Goal: Task Accomplishment & Management: Use online tool/utility

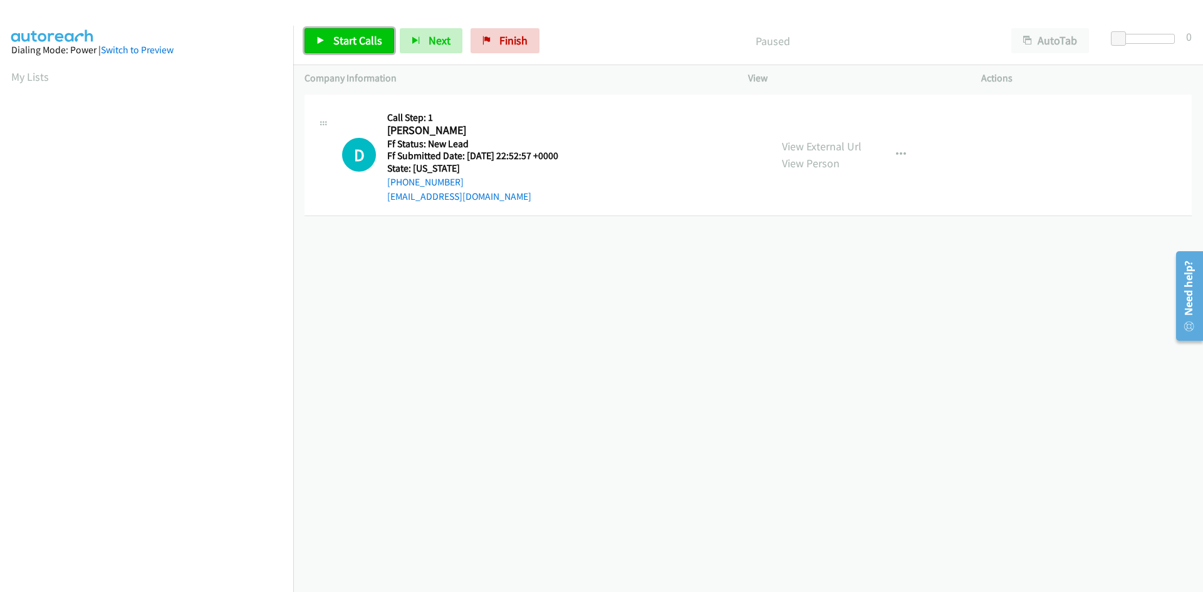
click at [350, 41] on span "Start Calls" at bounding box center [357, 40] width 49 height 14
click at [820, 146] on link "View External Url" at bounding box center [822, 146] width 80 height 14
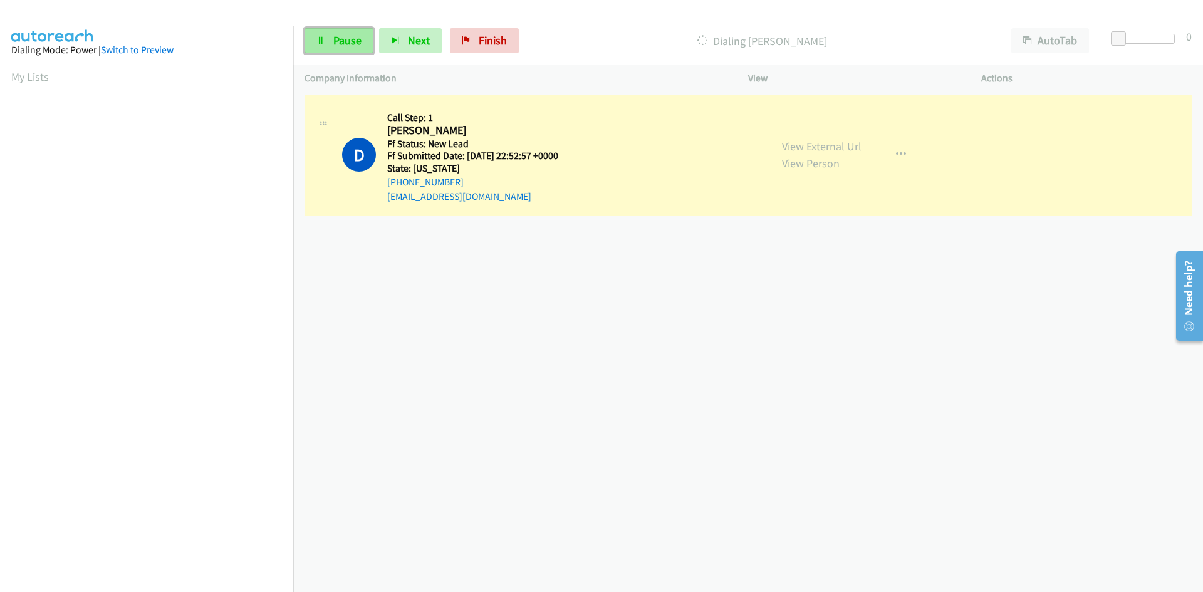
click at [353, 44] on span "Pause" at bounding box center [347, 40] width 28 height 14
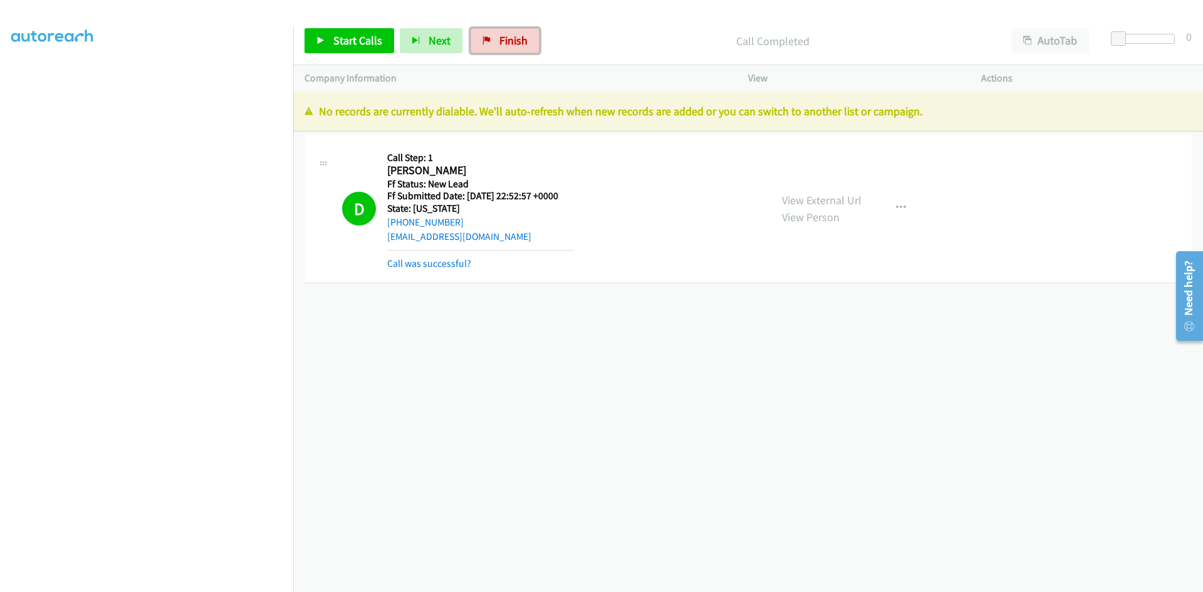
drag, startPoint x: 514, startPoint y: 40, endPoint x: 652, endPoint y: 66, distance: 140.9
click at [514, 40] on span "Finish" at bounding box center [513, 40] width 28 height 14
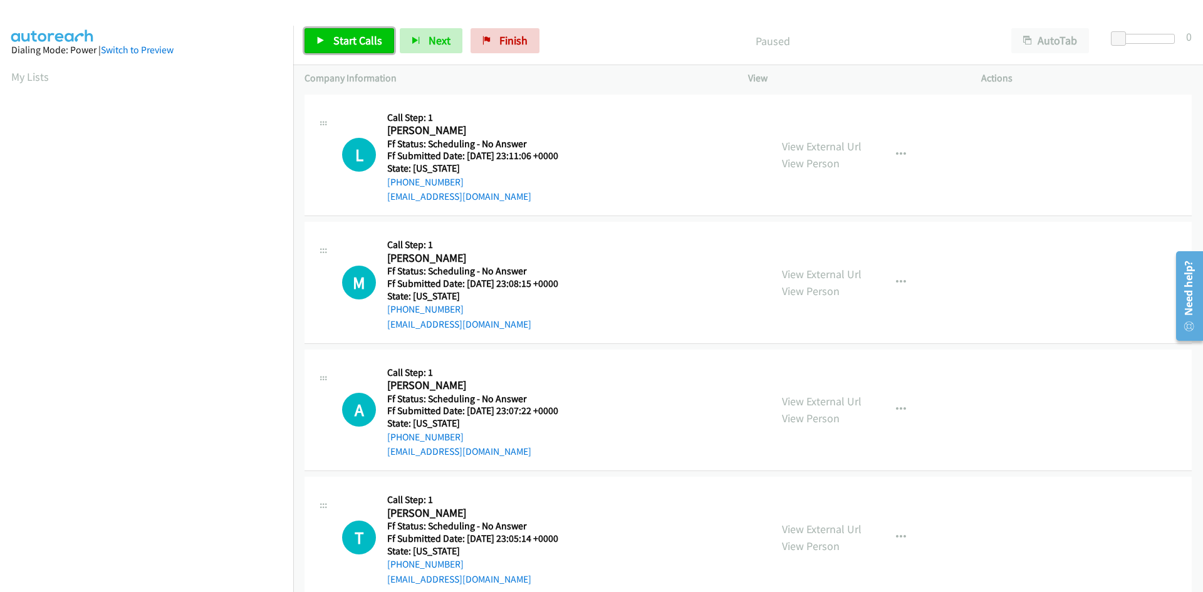
click at [370, 39] on span "Start Calls" at bounding box center [357, 40] width 49 height 14
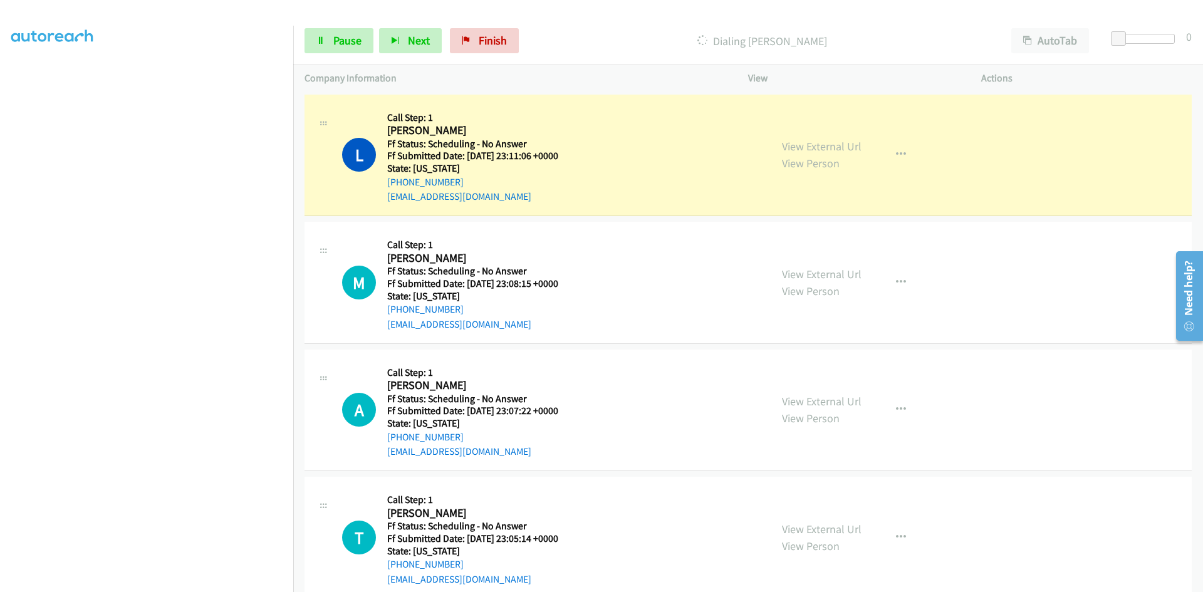
scroll to position [110, 0]
click at [822, 144] on link "View External Url" at bounding box center [822, 146] width 80 height 14
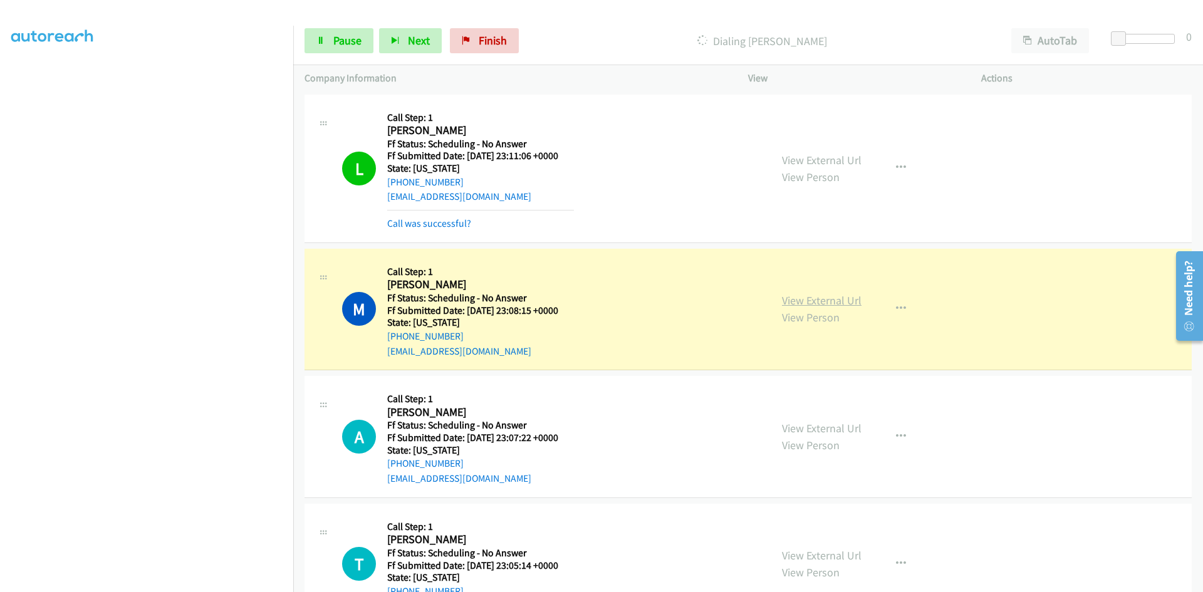
click at [827, 301] on link "View External Url" at bounding box center [822, 300] width 80 height 14
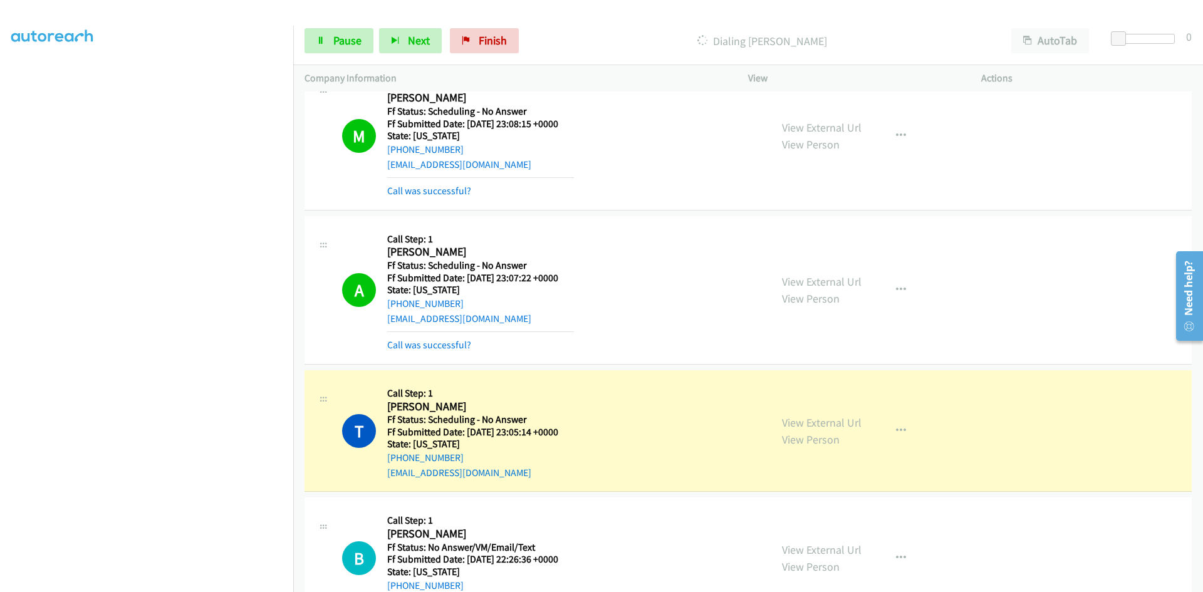
scroll to position [188, 0]
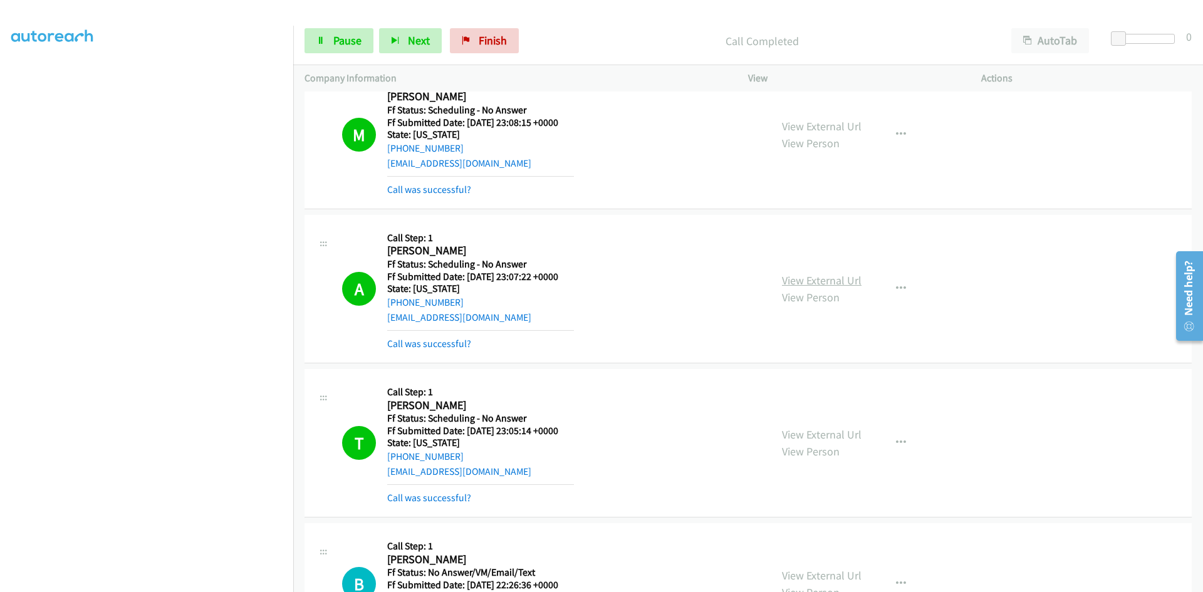
click at [838, 275] on link "View External Url" at bounding box center [822, 280] width 80 height 14
click at [837, 434] on link "View External Url" at bounding box center [822, 434] width 80 height 14
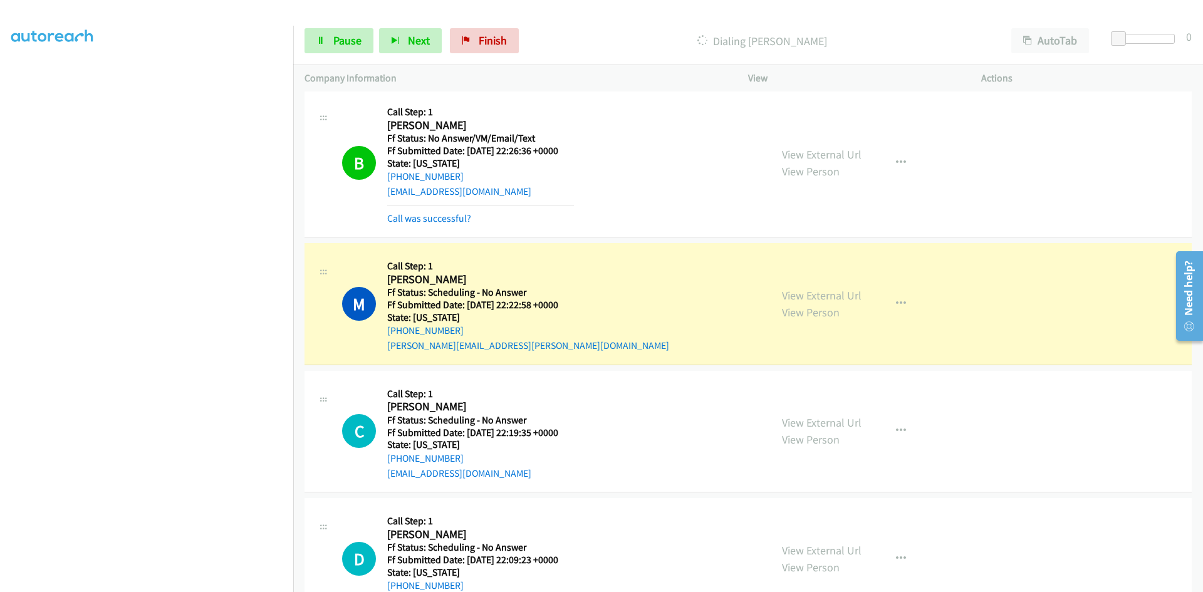
scroll to position [627, 0]
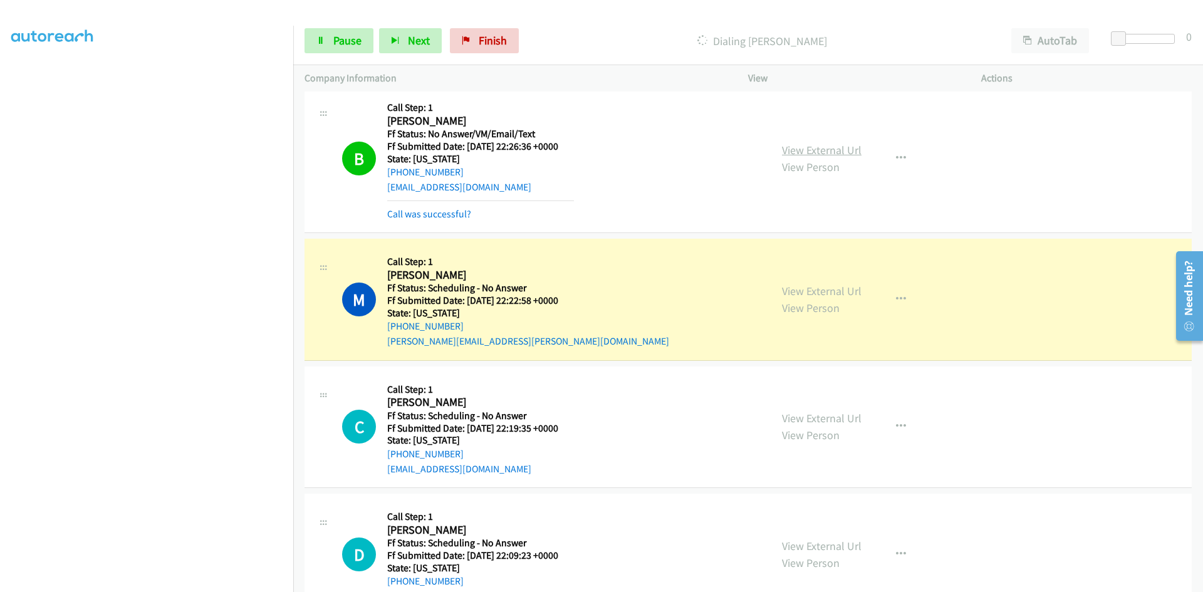
click at [845, 149] on link "View External Url" at bounding box center [822, 150] width 80 height 14
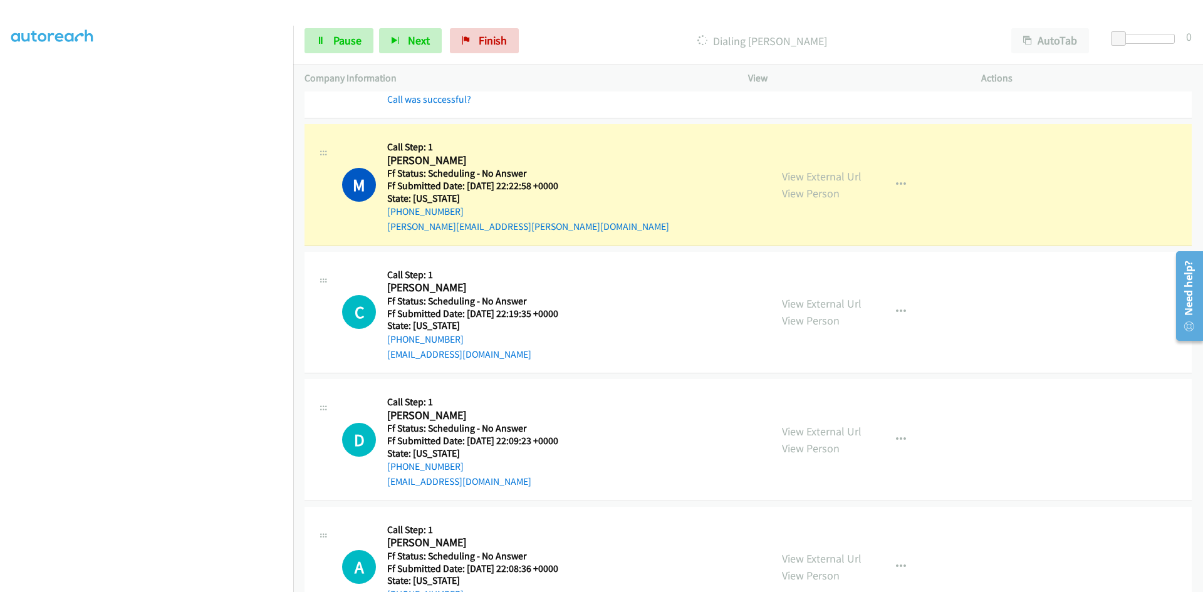
scroll to position [752, 0]
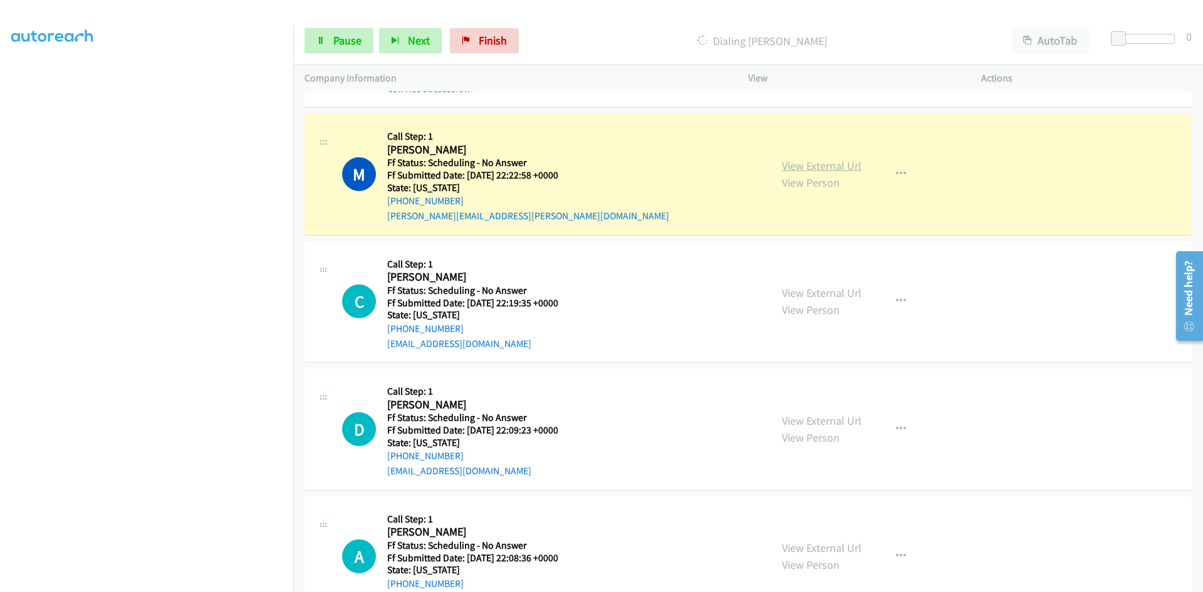
click at [818, 164] on link "View External Url" at bounding box center [822, 166] width 80 height 14
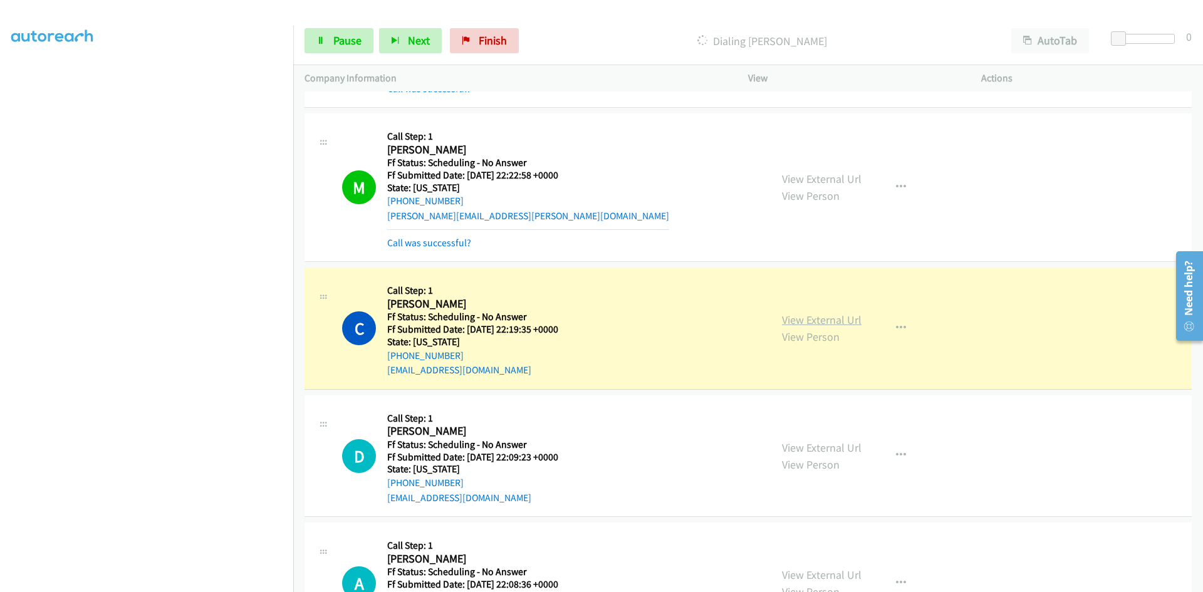
click at [840, 321] on link "View External Url" at bounding box center [822, 320] width 80 height 14
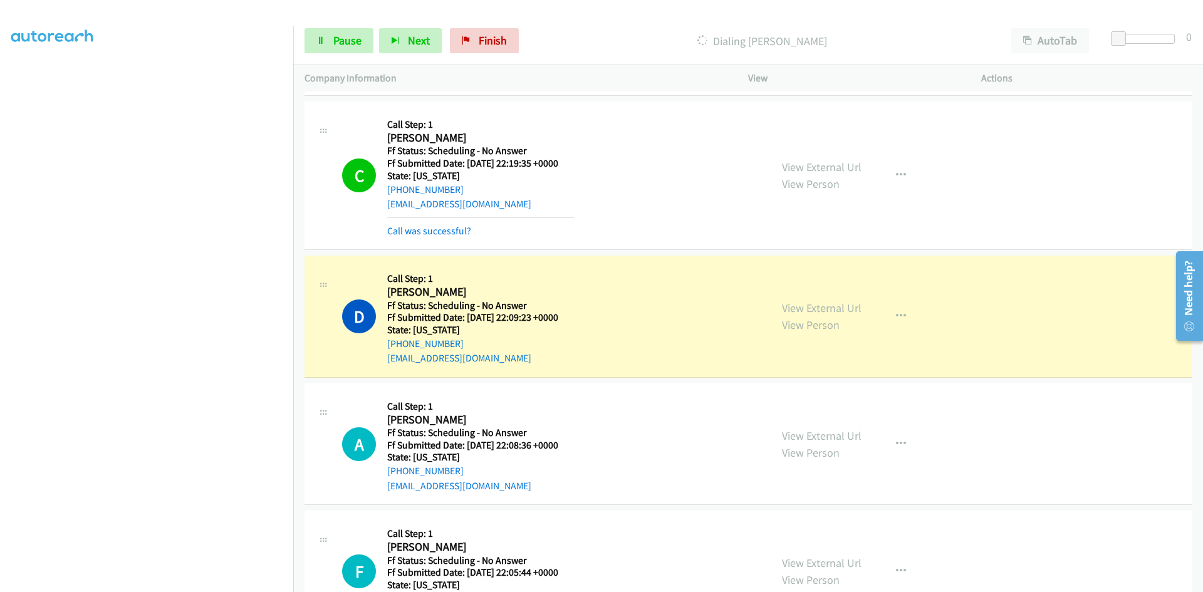
scroll to position [940, 0]
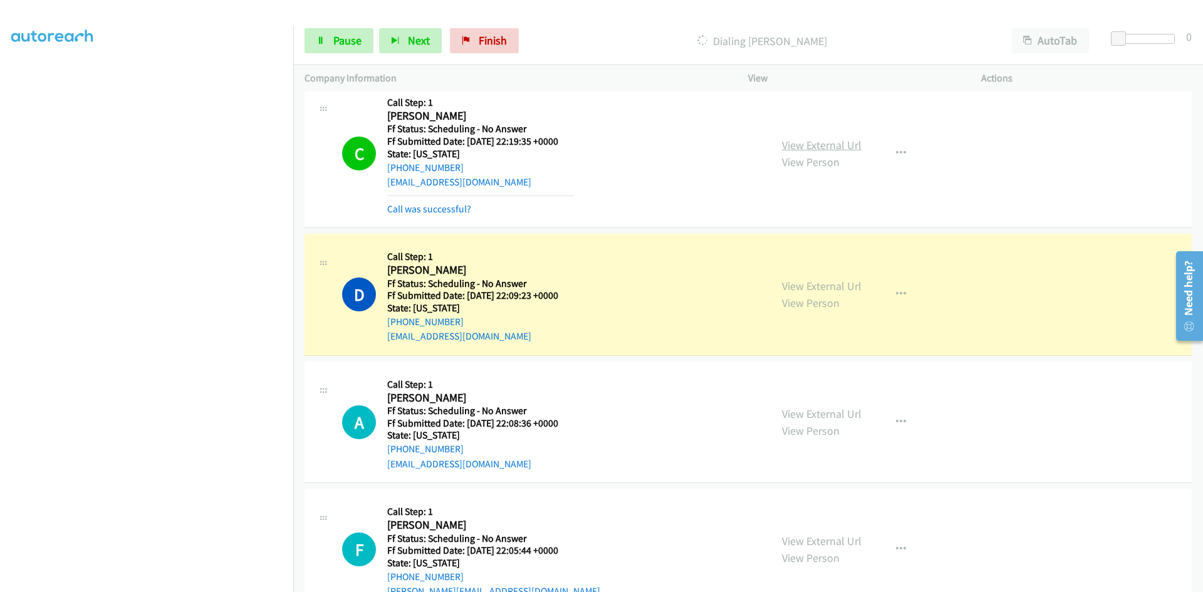
click at [833, 141] on link "View External Url" at bounding box center [822, 145] width 80 height 14
click at [817, 288] on link "View External Url" at bounding box center [822, 286] width 80 height 14
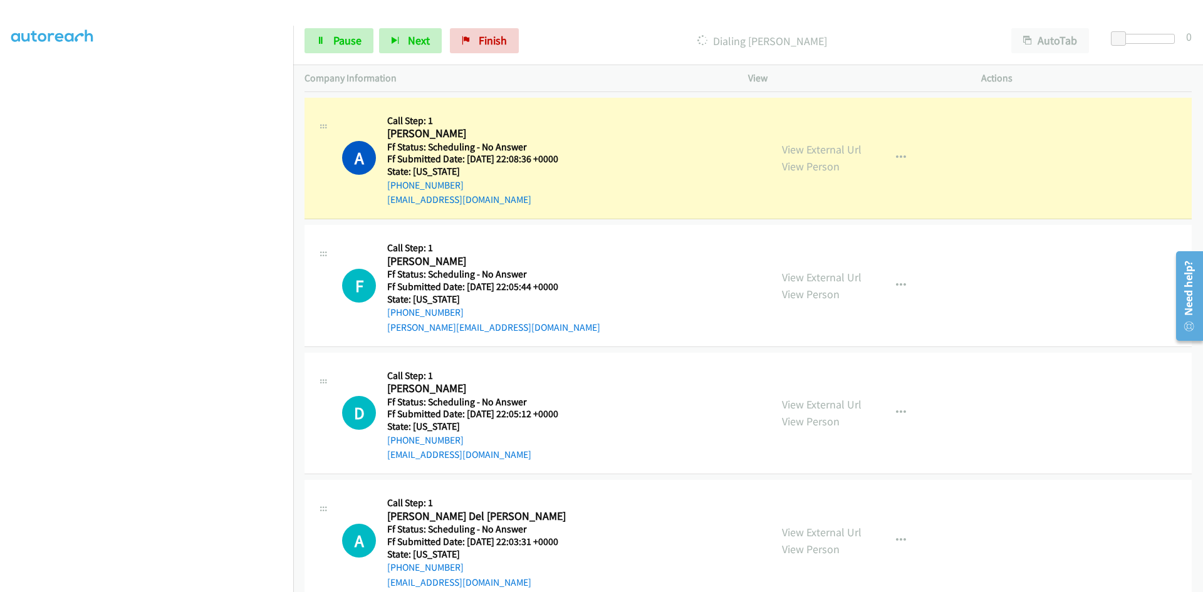
scroll to position [1253, 0]
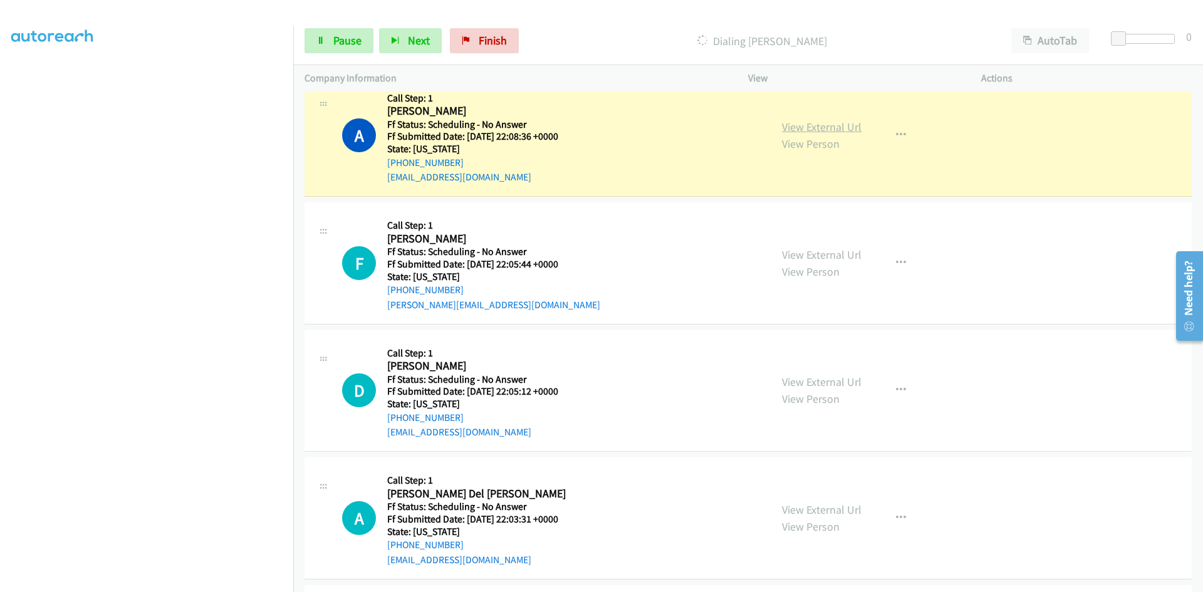
click at [807, 122] on link "View External Url" at bounding box center [822, 127] width 80 height 14
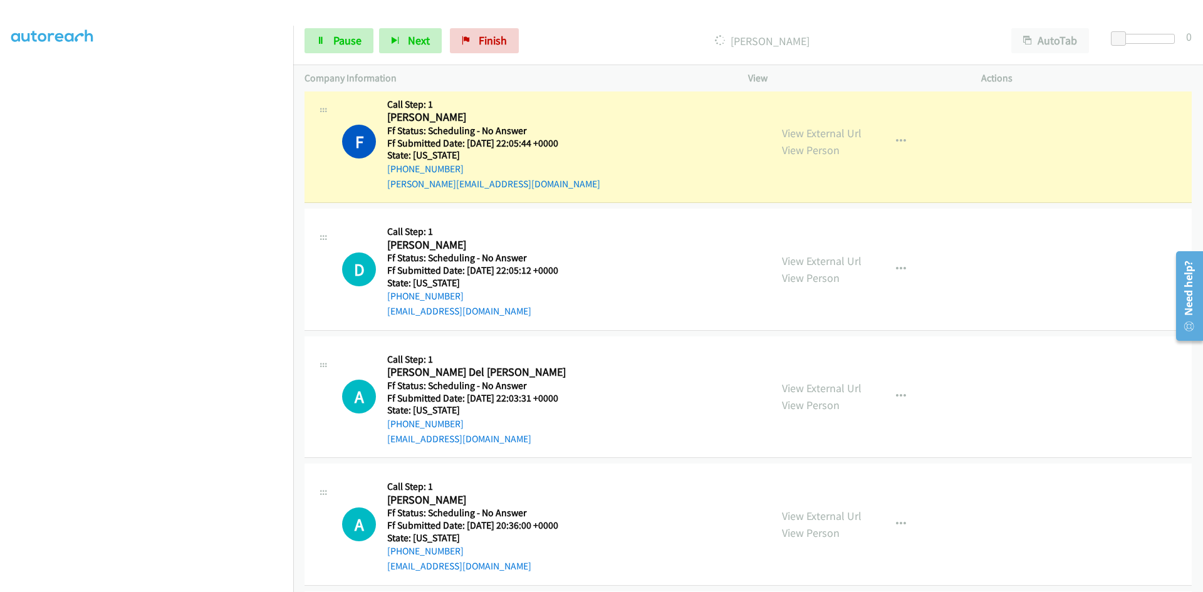
scroll to position [1379, 0]
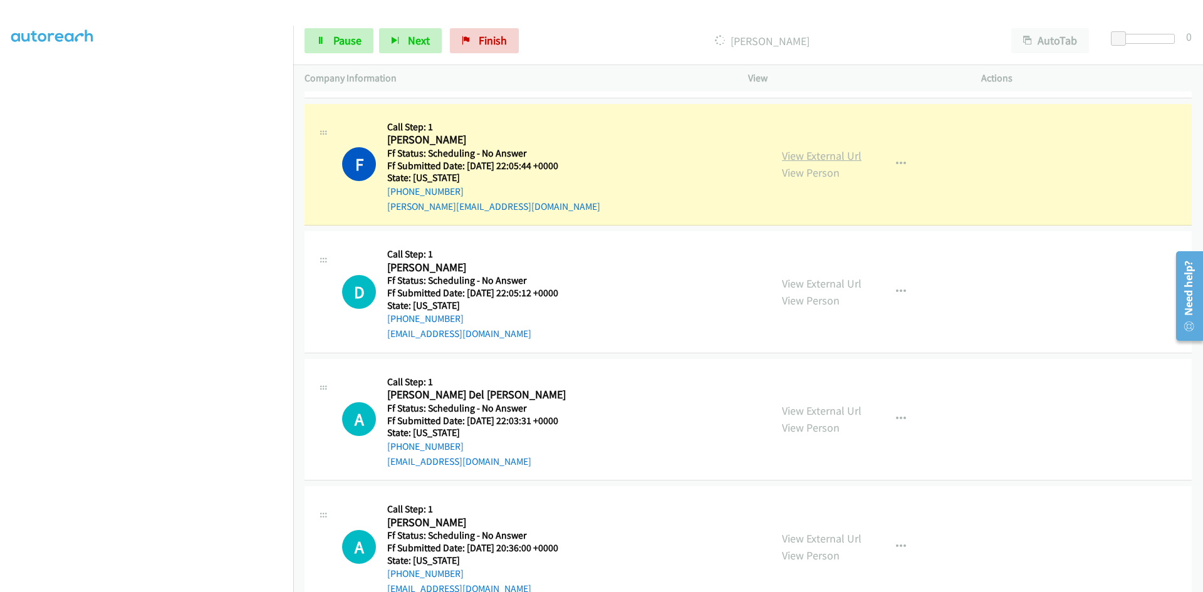
click at [814, 155] on link "View External Url" at bounding box center [822, 156] width 80 height 14
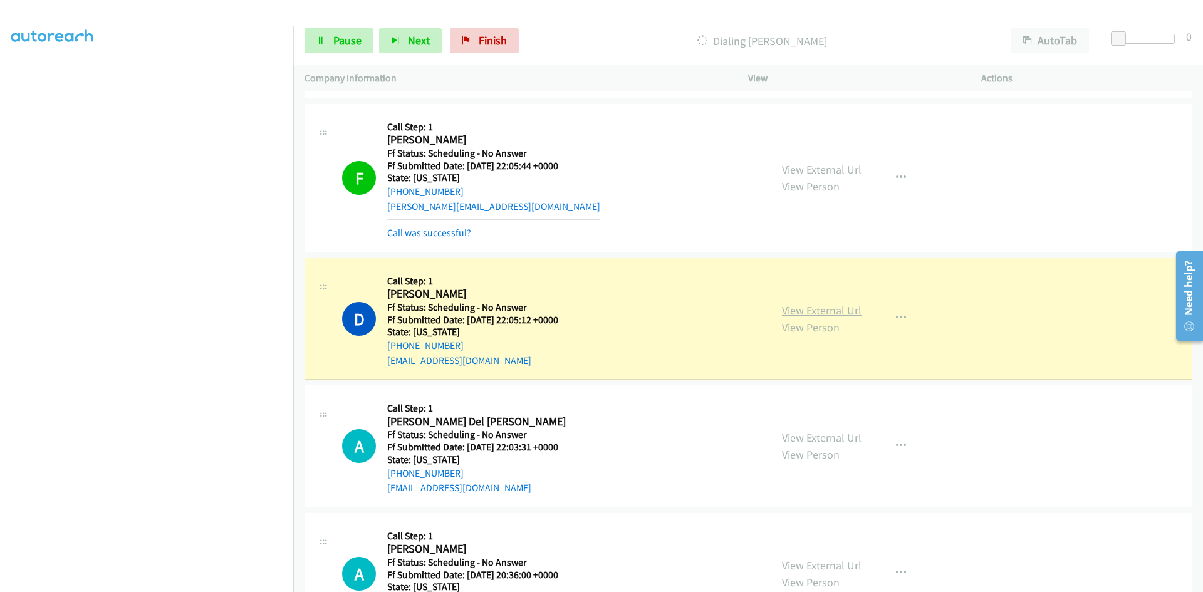
click at [792, 312] on link "View External Url" at bounding box center [822, 310] width 80 height 14
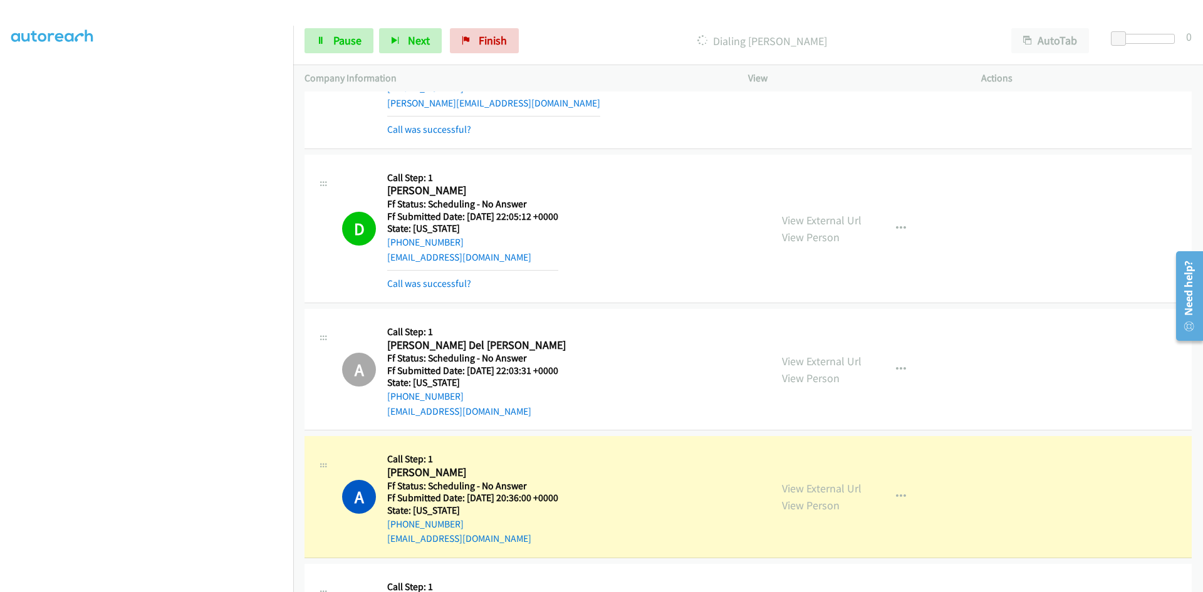
scroll to position [1504, 0]
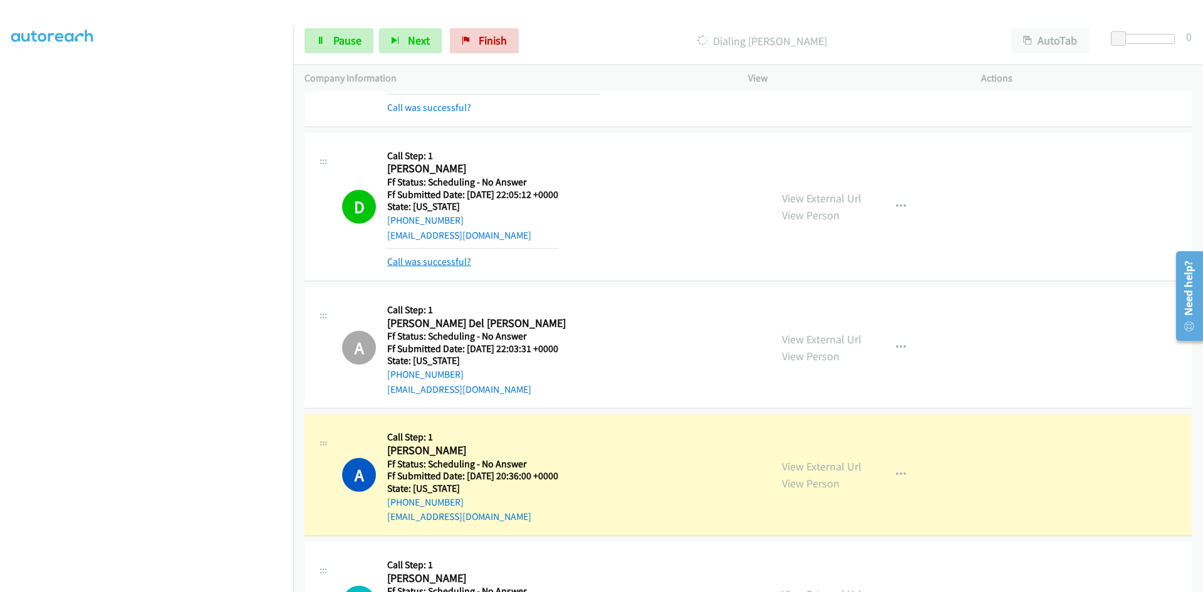
click at [463, 261] on link "Call was successful?" at bounding box center [429, 262] width 84 height 12
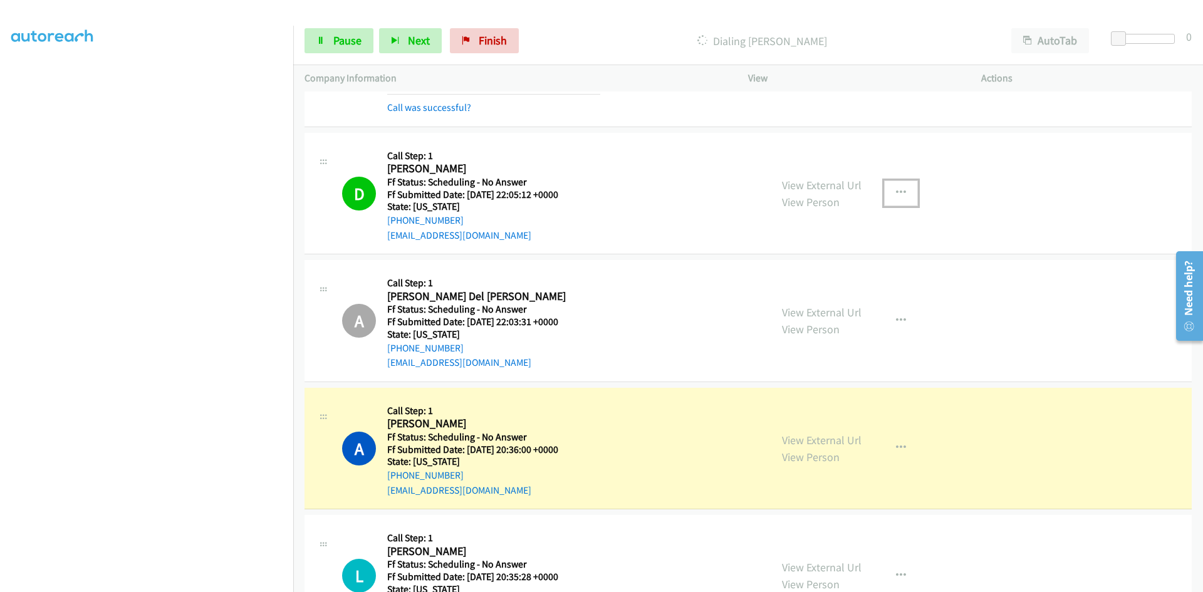
click at [896, 191] on icon "button" at bounding box center [901, 193] width 10 height 10
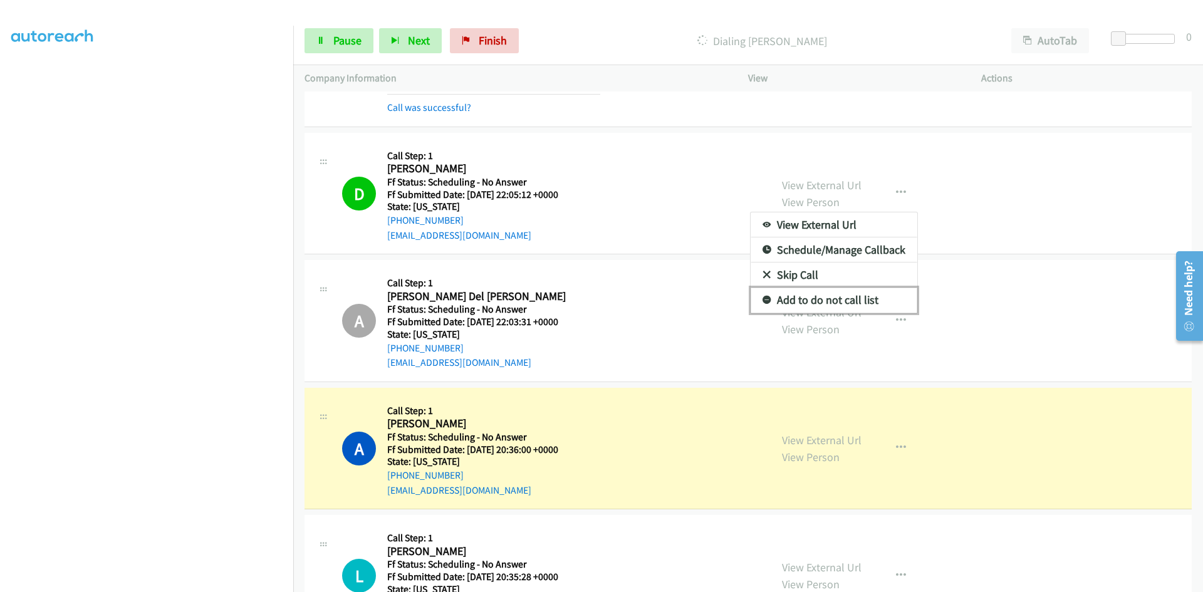
click at [820, 299] on link "Add to do not call list" at bounding box center [834, 300] width 167 height 25
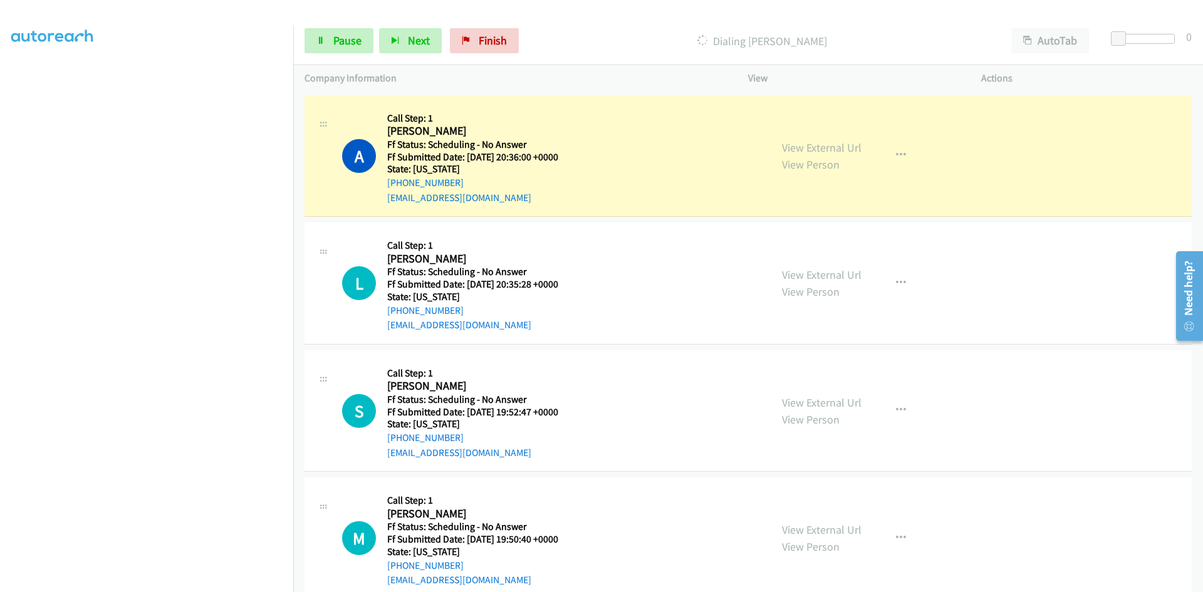
scroll to position [1817, 0]
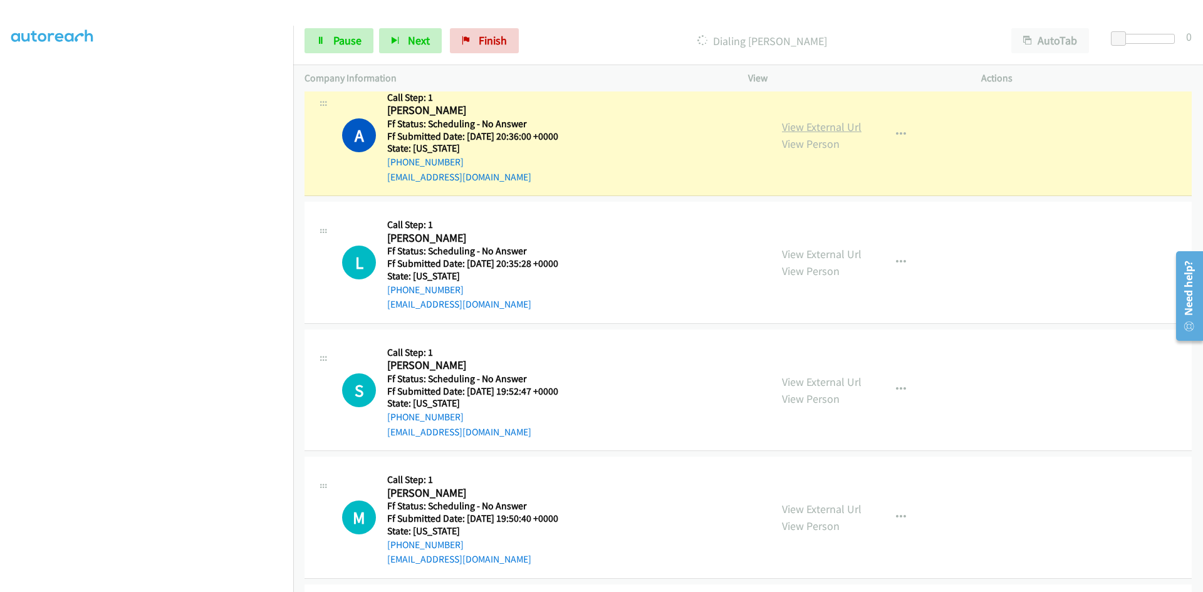
click at [820, 123] on link "View External Url" at bounding box center [822, 127] width 80 height 14
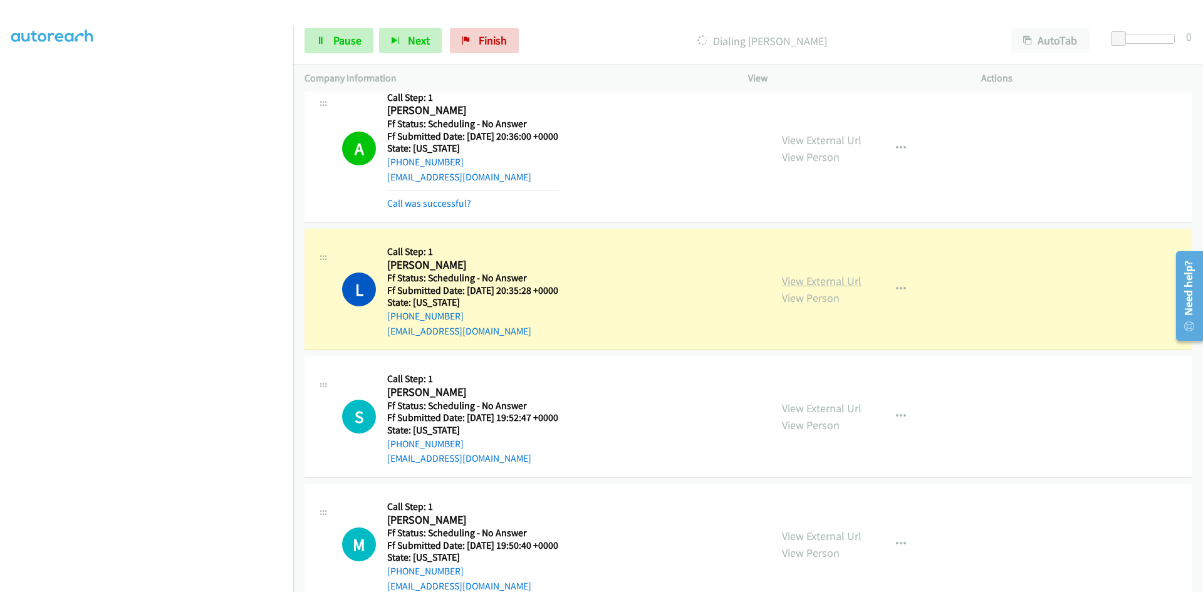
click at [803, 282] on link "View External Url" at bounding box center [822, 281] width 80 height 14
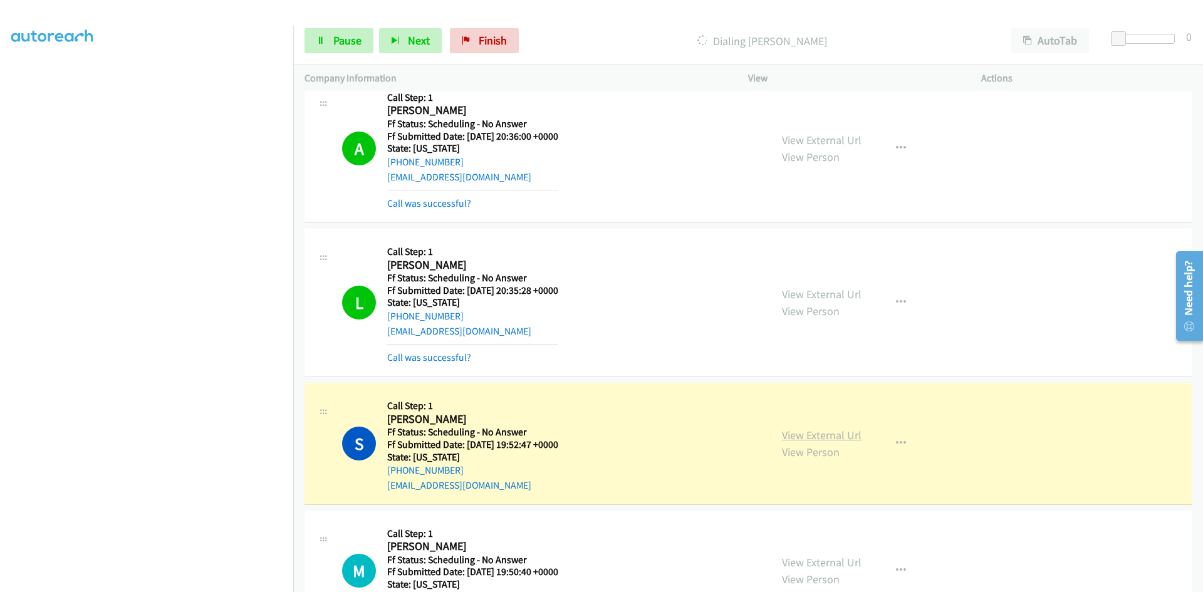
click at [785, 434] on link "View External Url" at bounding box center [822, 435] width 80 height 14
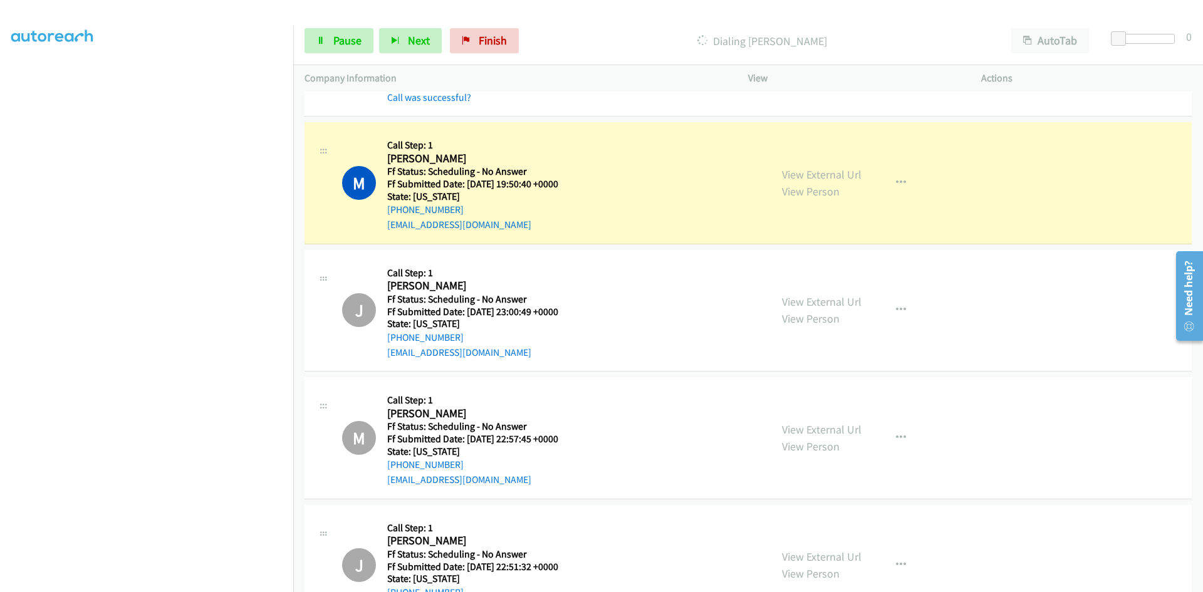
scroll to position [2256, 0]
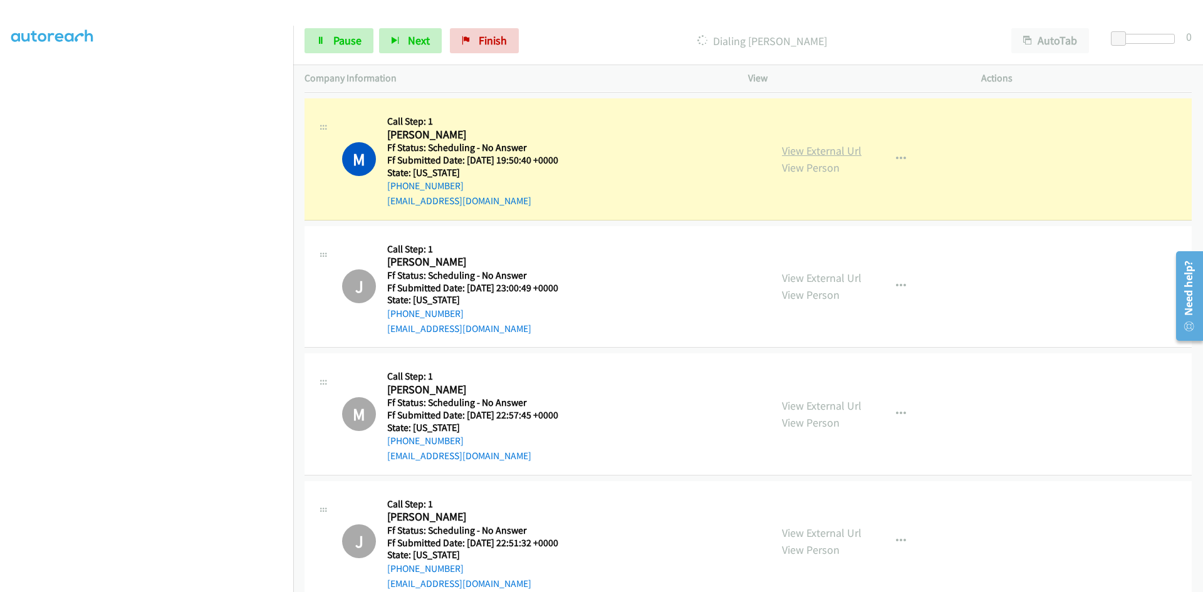
click at [852, 152] on link "View External Url" at bounding box center [822, 151] width 80 height 14
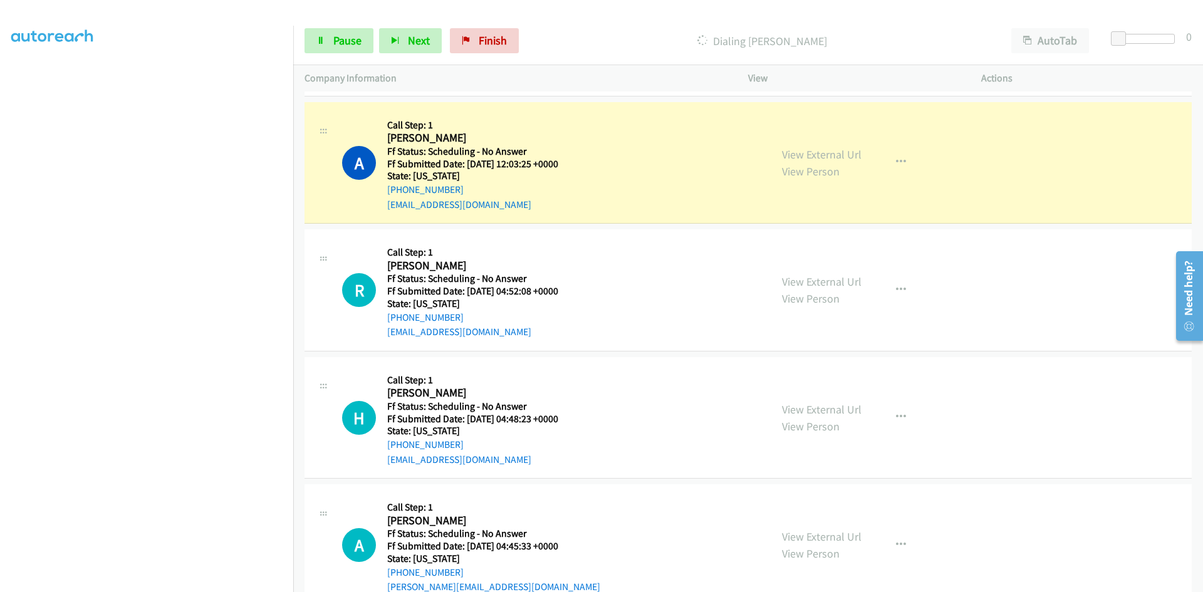
scroll to position [3572, 0]
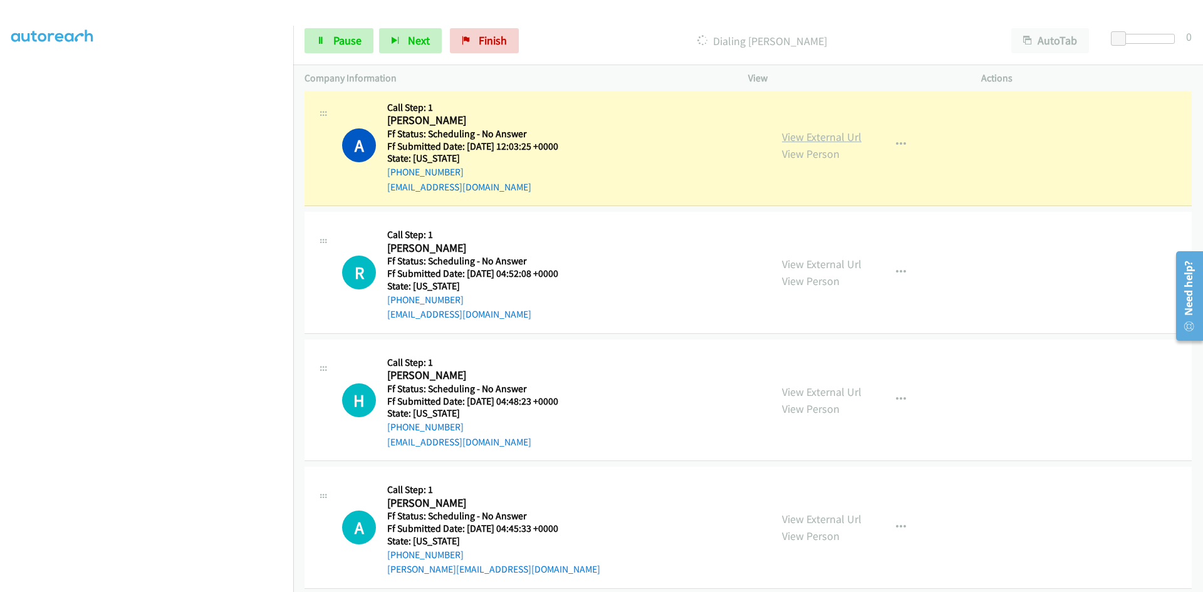
click at [801, 135] on link "View External Url" at bounding box center [822, 137] width 80 height 14
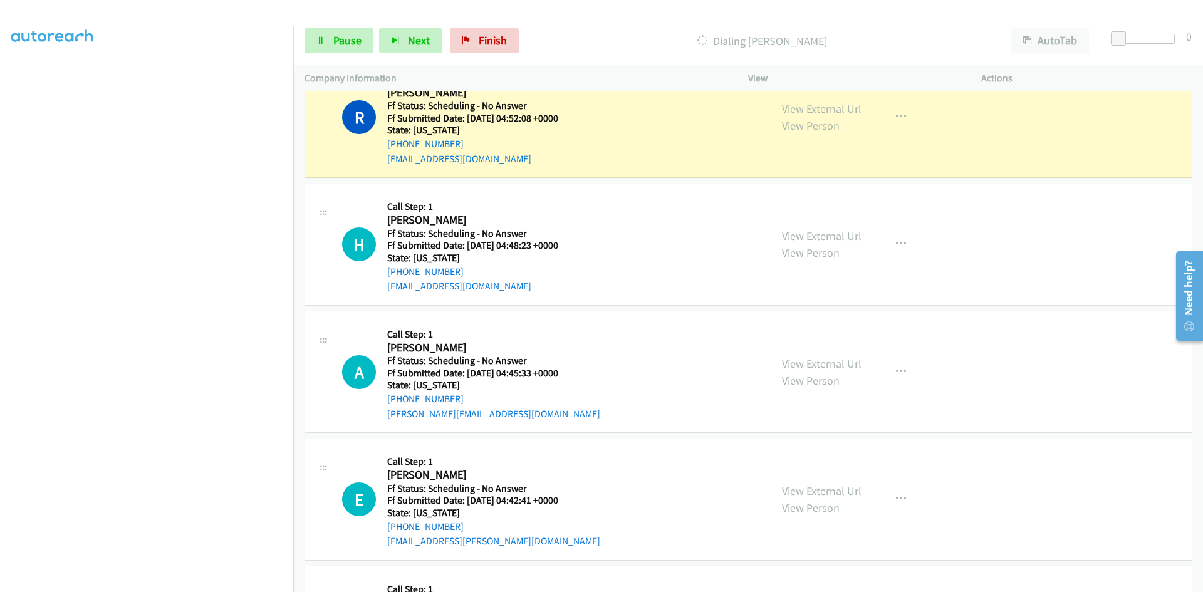
scroll to position [3760, 0]
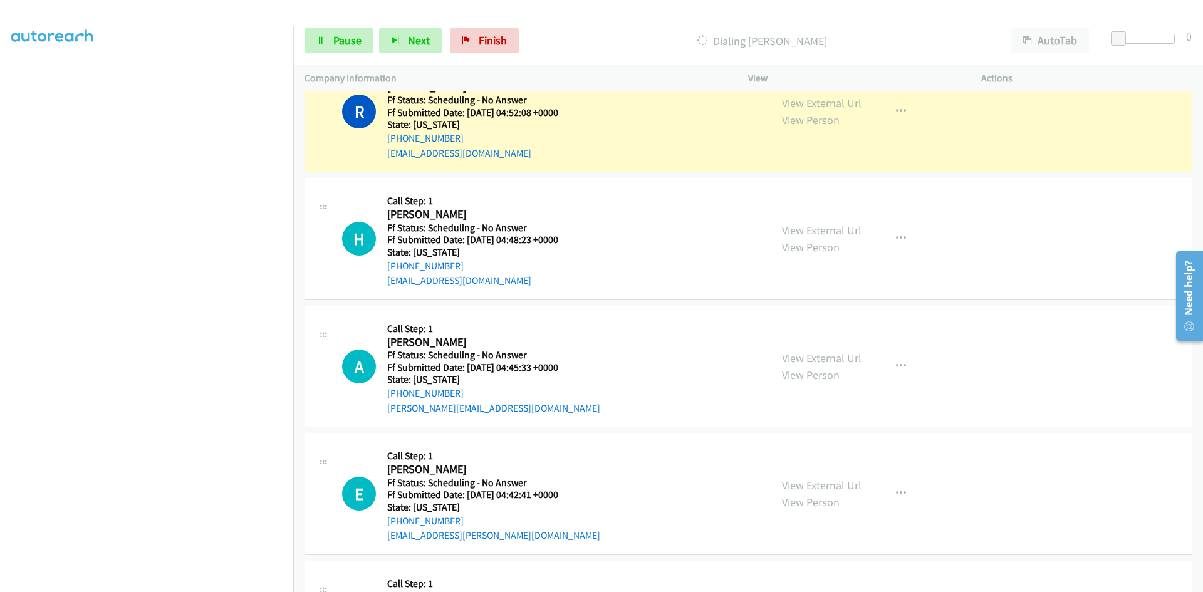
click at [793, 103] on link "View External Url" at bounding box center [822, 103] width 80 height 14
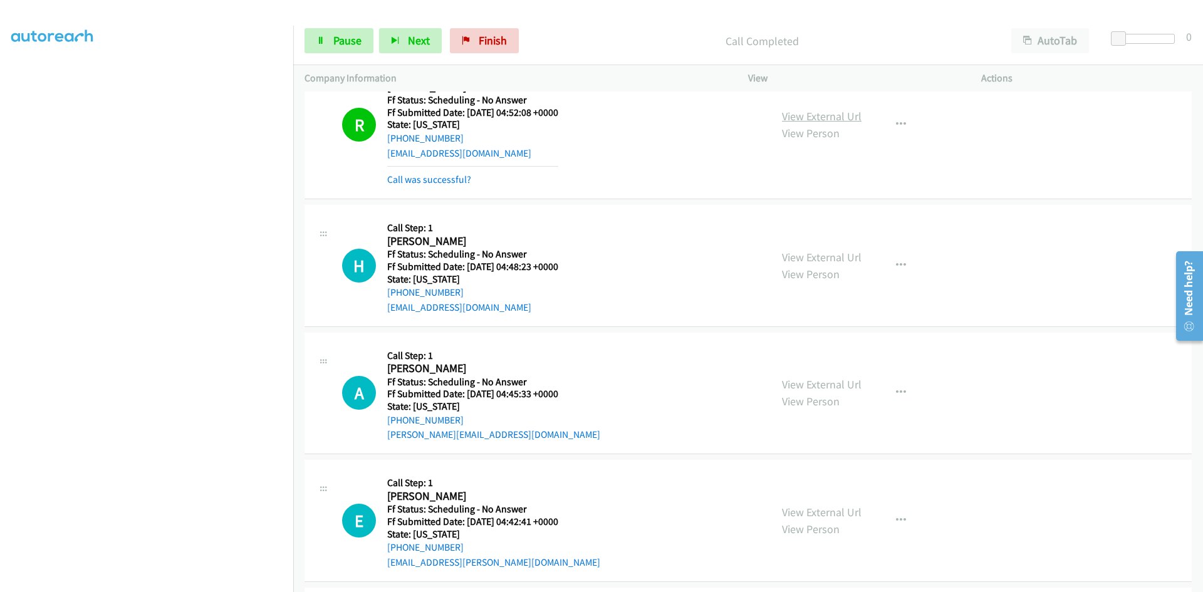
click at [847, 114] on link "View External Url" at bounding box center [822, 116] width 80 height 14
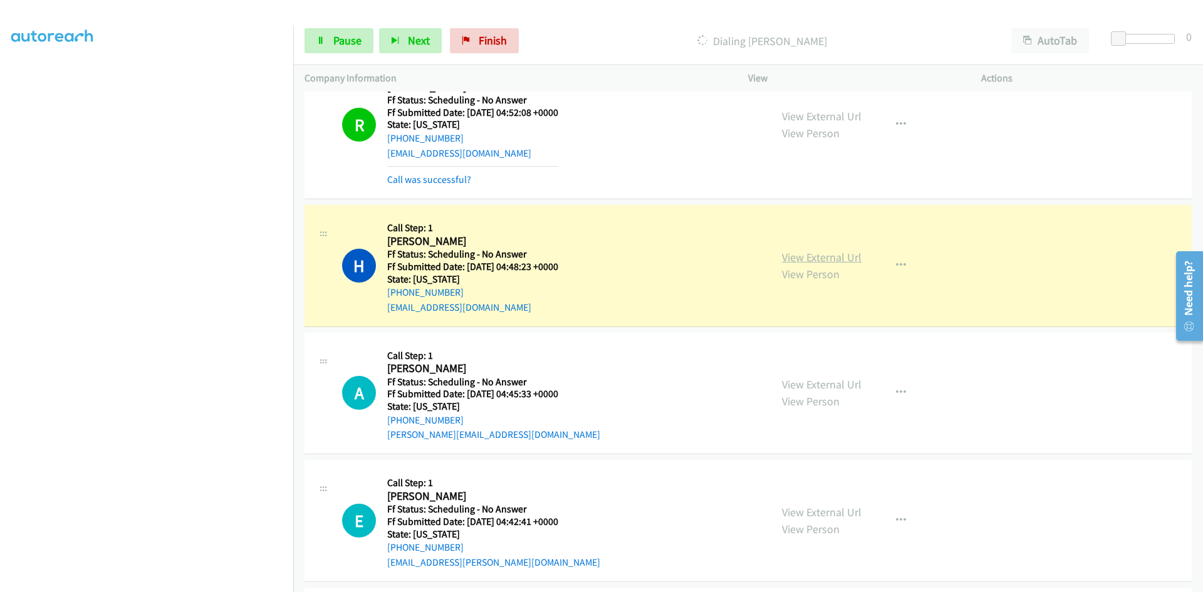
click at [817, 257] on link "View External Url" at bounding box center [822, 257] width 80 height 14
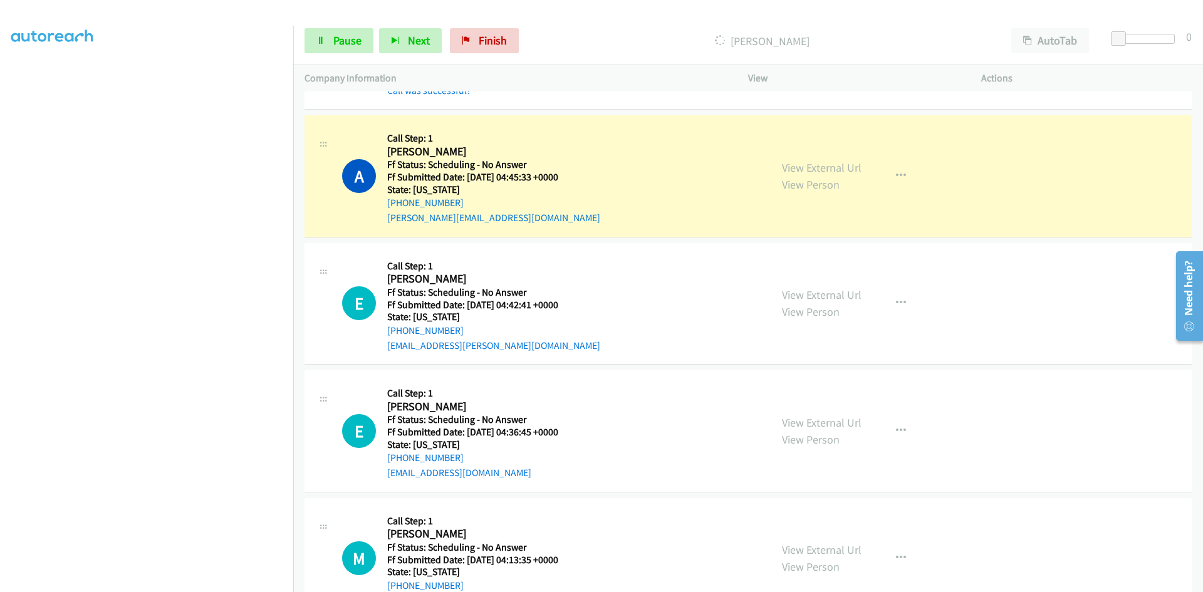
scroll to position [4011, 0]
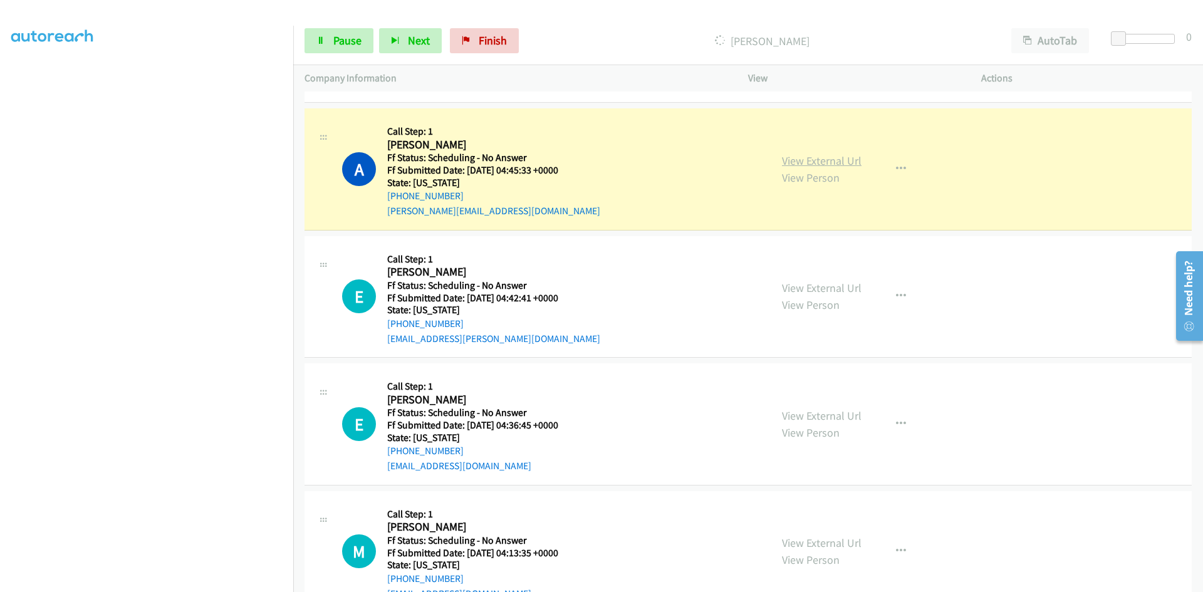
click at [800, 159] on link "View External Url" at bounding box center [822, 161] width 80 height 14
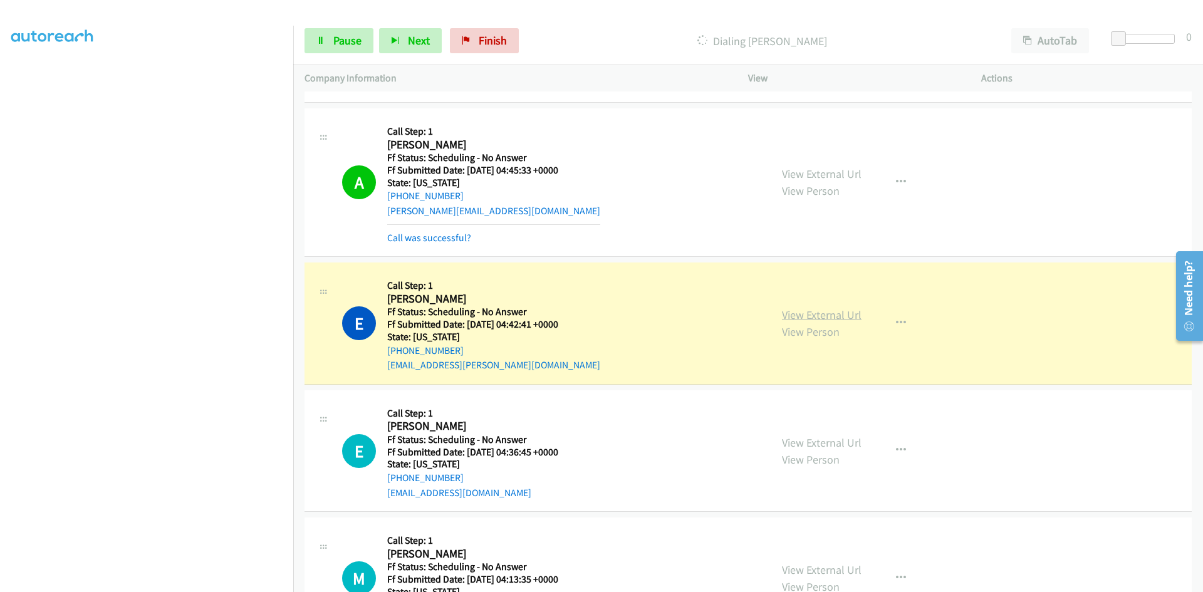
click at [823, 319] on link "View External Url" at bounding box center [822, 315] width 80 height 14
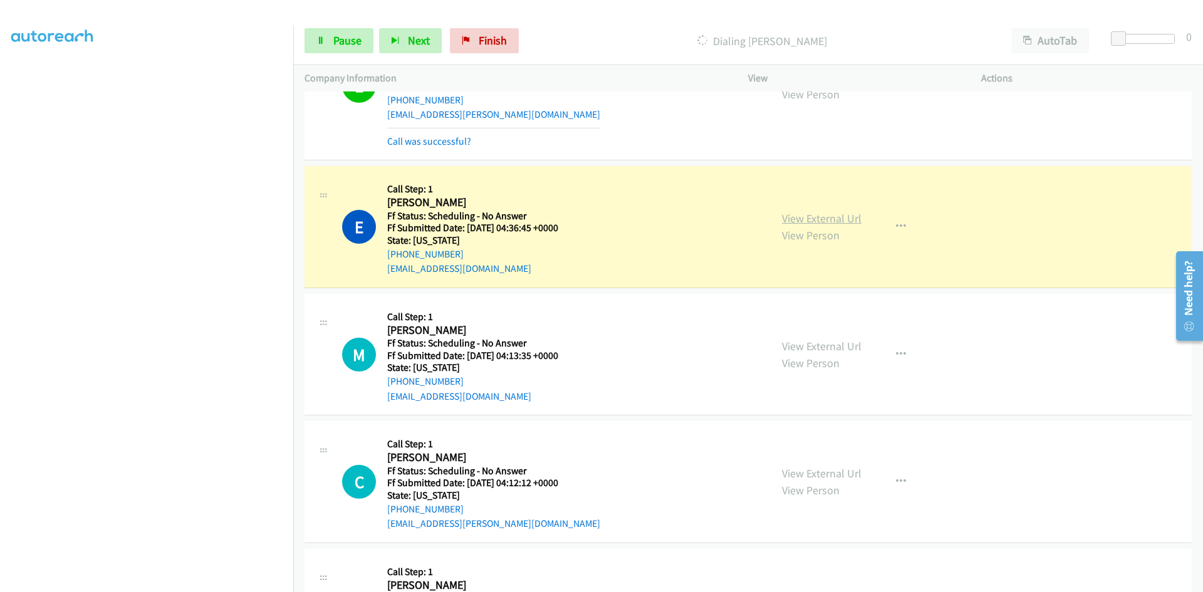
click at [788, 216] on link "View External Url" at bounding box center [822, 218] width 80 height 14
click at [824, 214] on link "View External Url" at bounding box center [822, 218] width 80 height 14
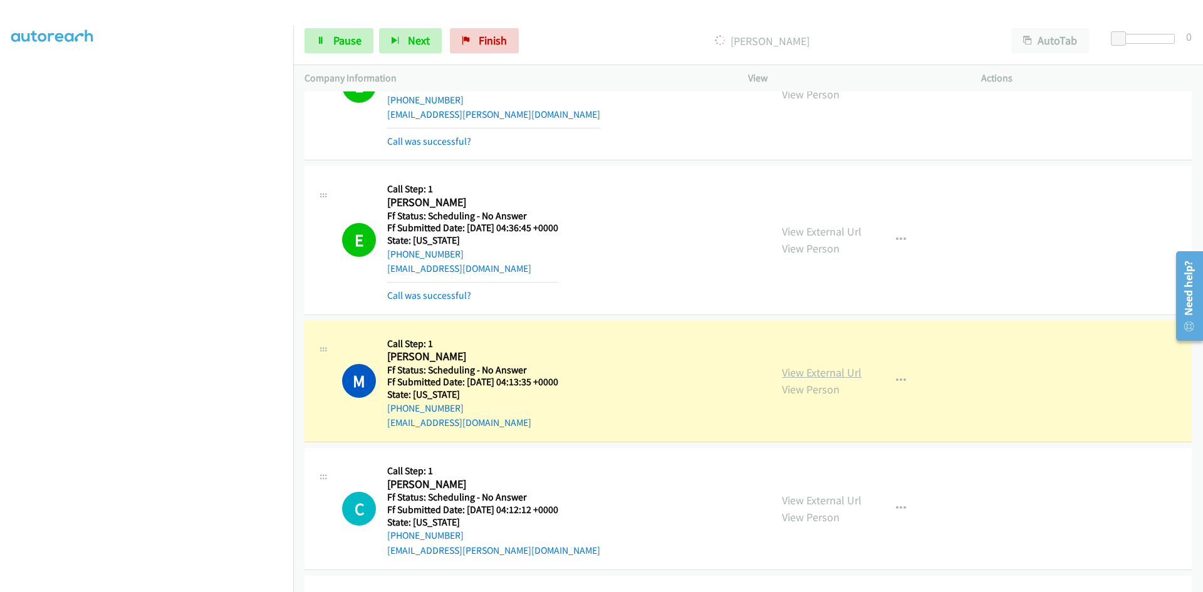
click at [852, 375] on link "View External Url" at bounding box center [822, 372] width 80 height 14
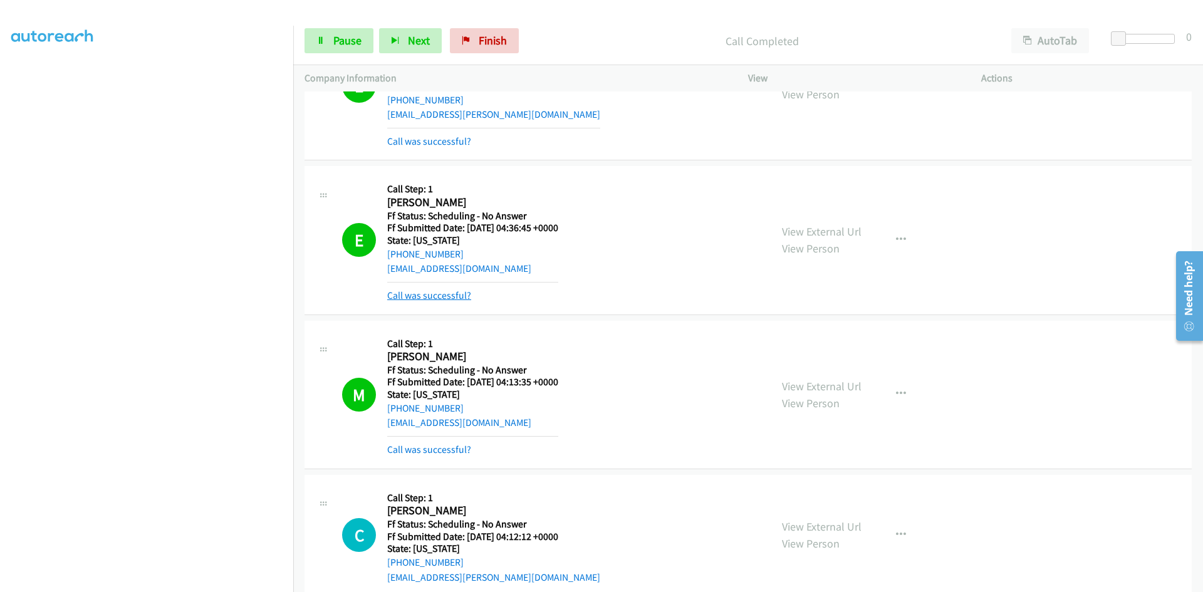
click at [423, 295] on link "Call was successful?" at bounding box center [429, 296] width 84 height 12
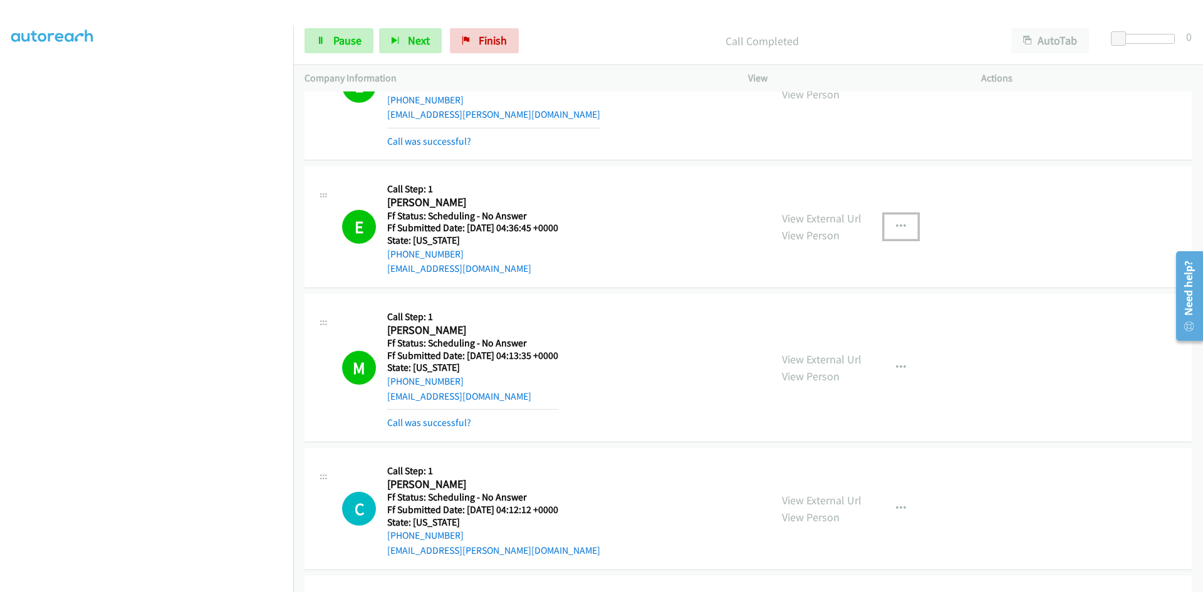
click at [899, 222] on icon "button" at bounding box center [901, 227] width 10 height 10
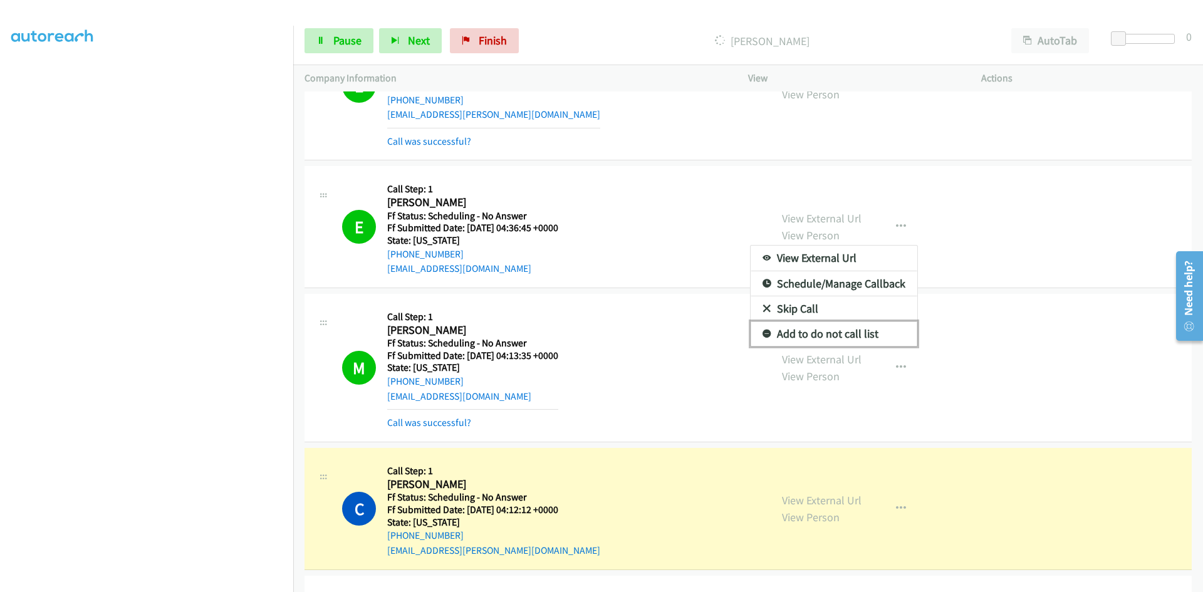
click at [831, 331] on link "Add to do not call list" at bounding box center [834, 333] width 167 height 25
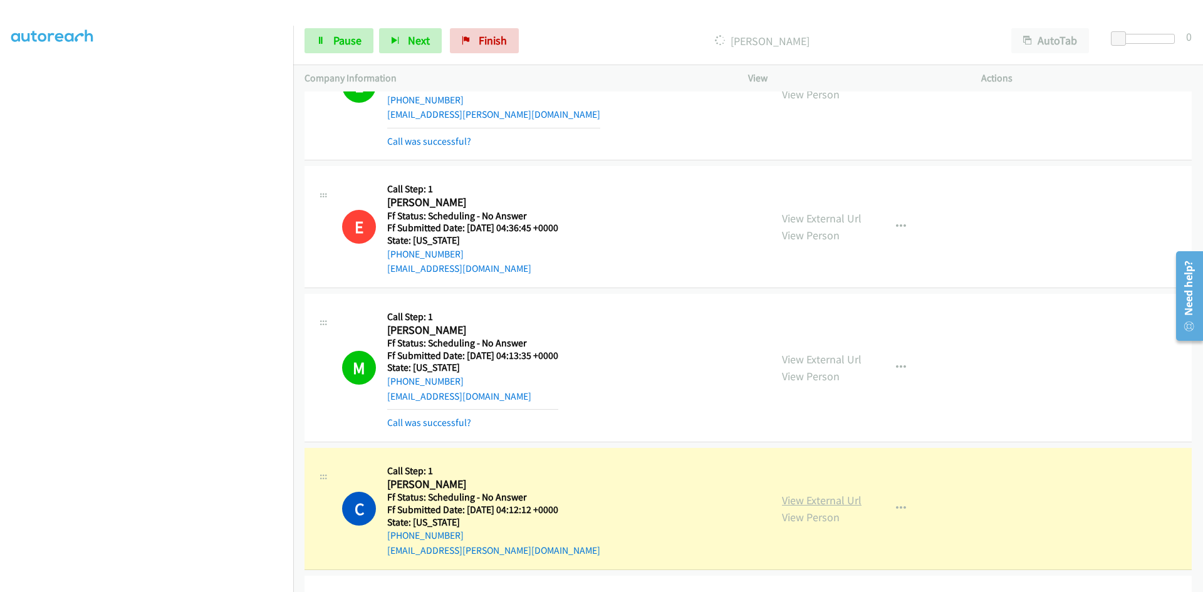
click at [808, 500] on link "View External Url" at bounding box center [822, 500] width 80 height 14
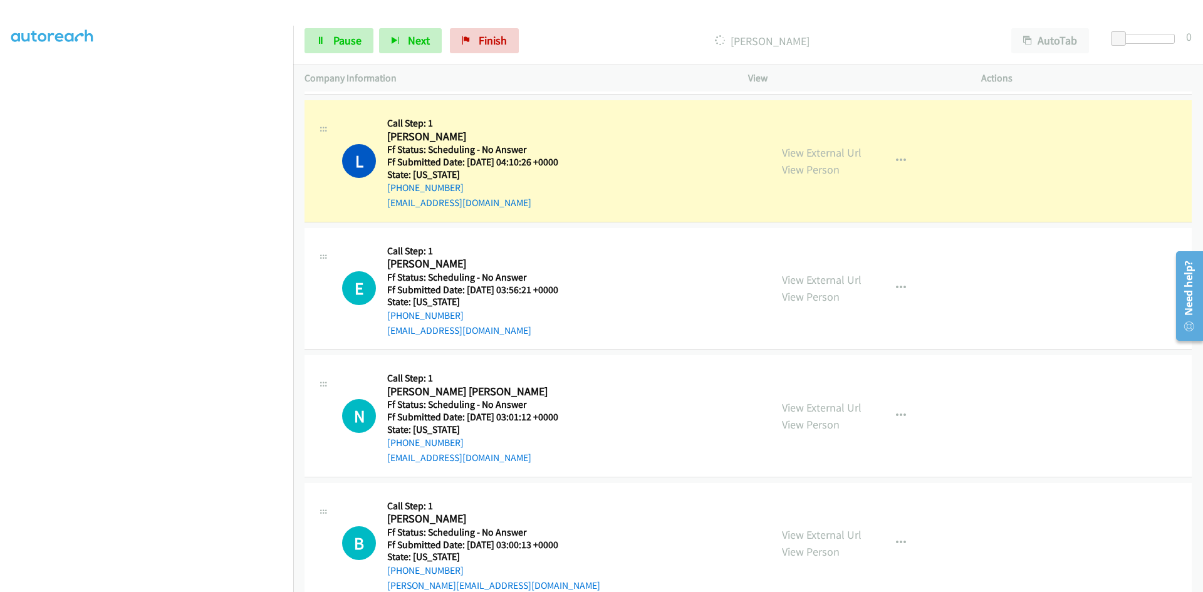
scroll to position [4763, 0]
click at [810, 150] on link "View External Url" at bounding box center [822, 153] width 80 height 14
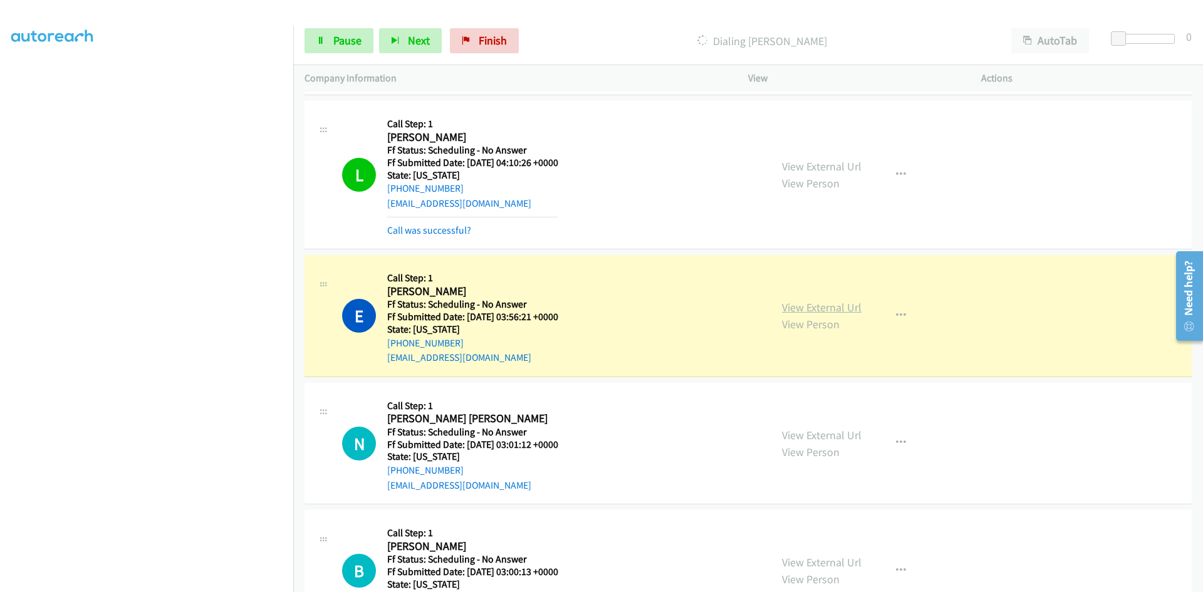
click at [800, 310] on link "View External Url" at bounding box center [822, 307] width 80 height 14
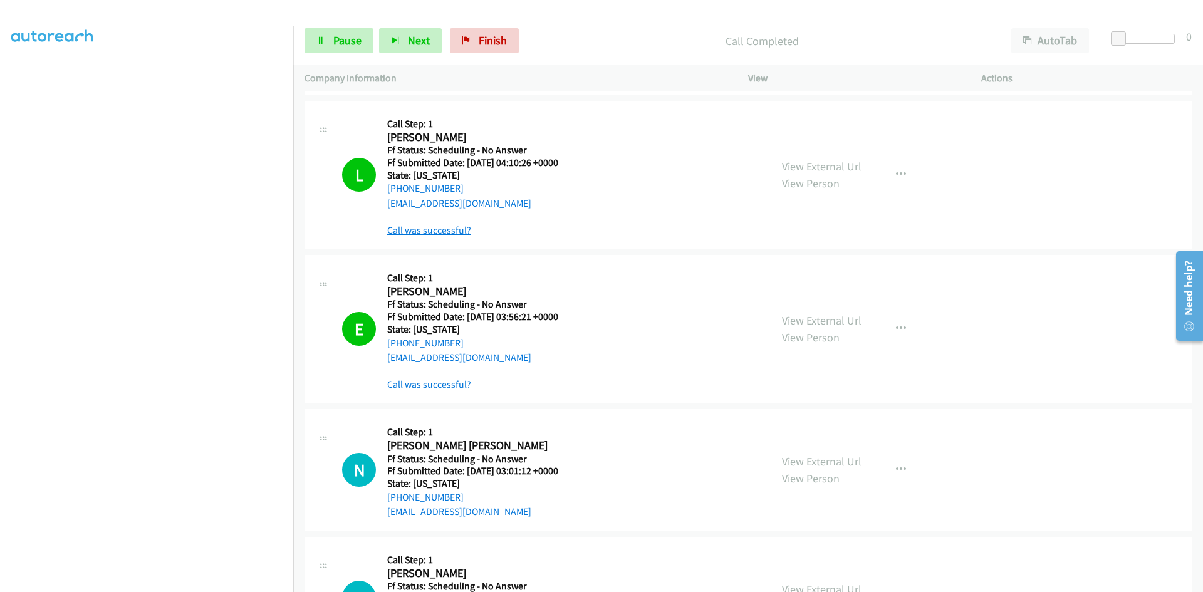
click at [410, 226] on link "Call was successful?" at bounding box center [429, 230] width 84 height 12
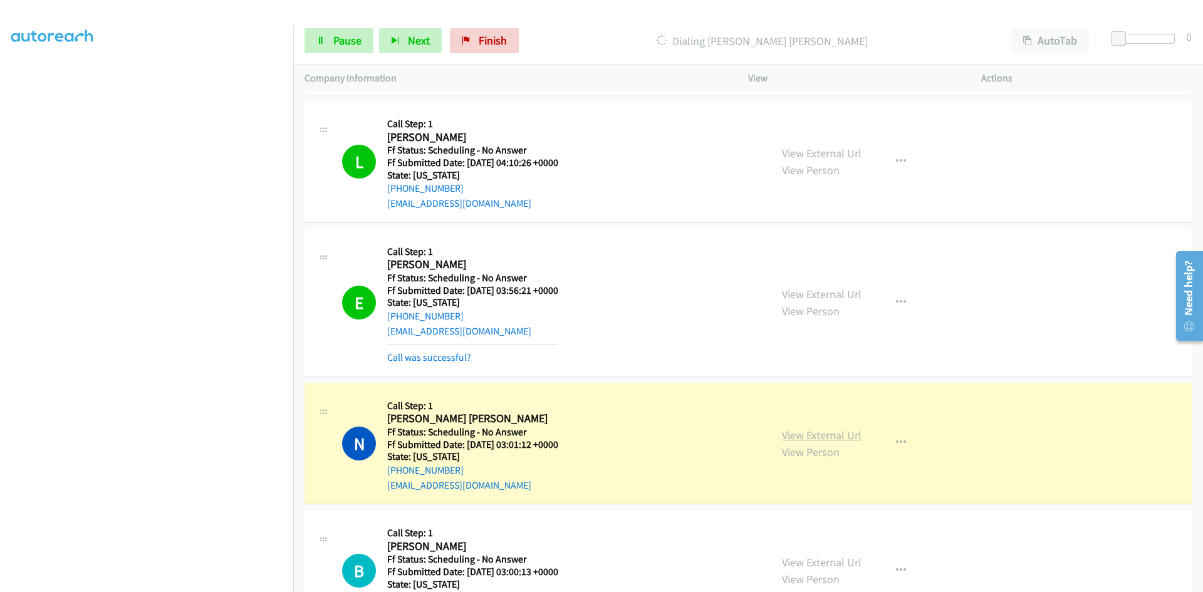
click at [805, 434] on link "View External Url" at bounding box center [822, 435] width 80 height 14
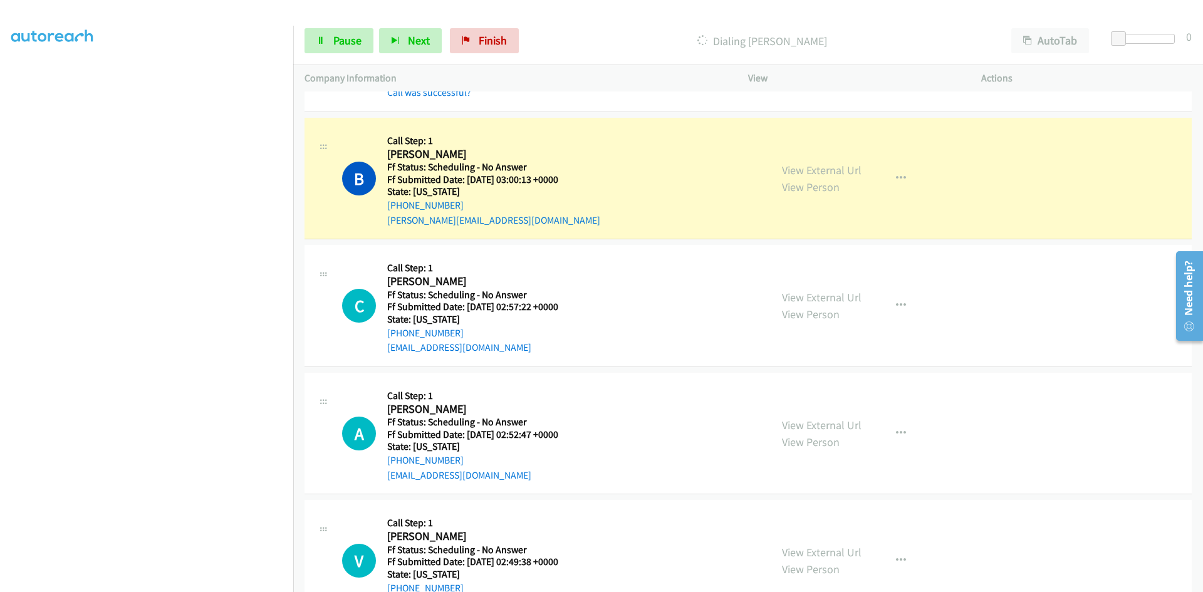
scroll to position [5201, 0]
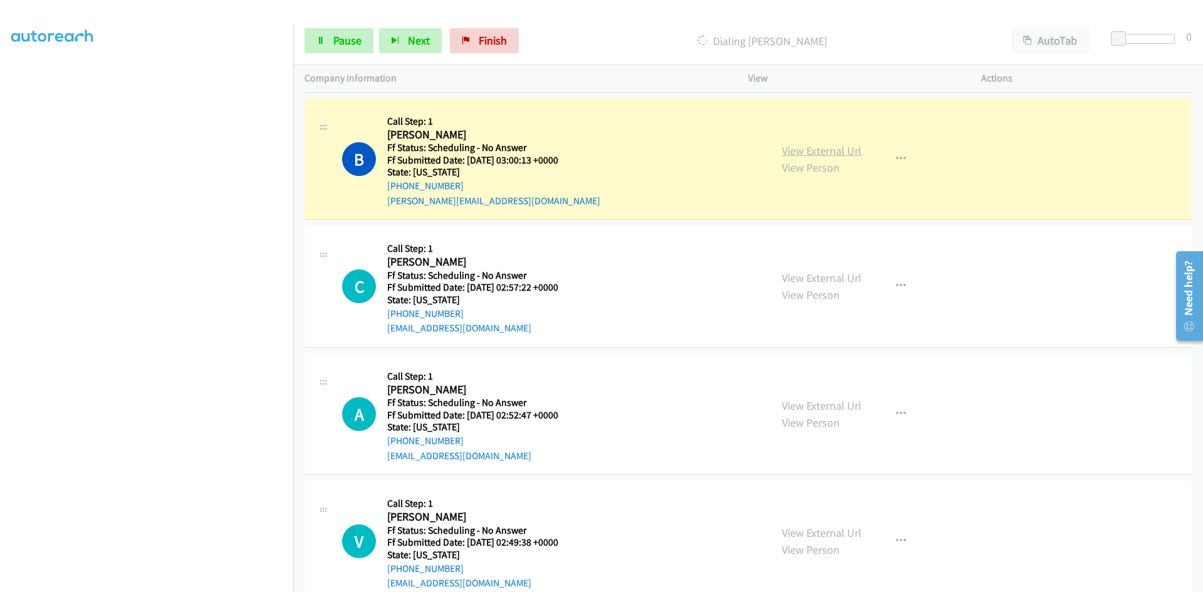
click at [845, 150] on link "View External Url" at bounding box center [822, 151] width 80 height 14
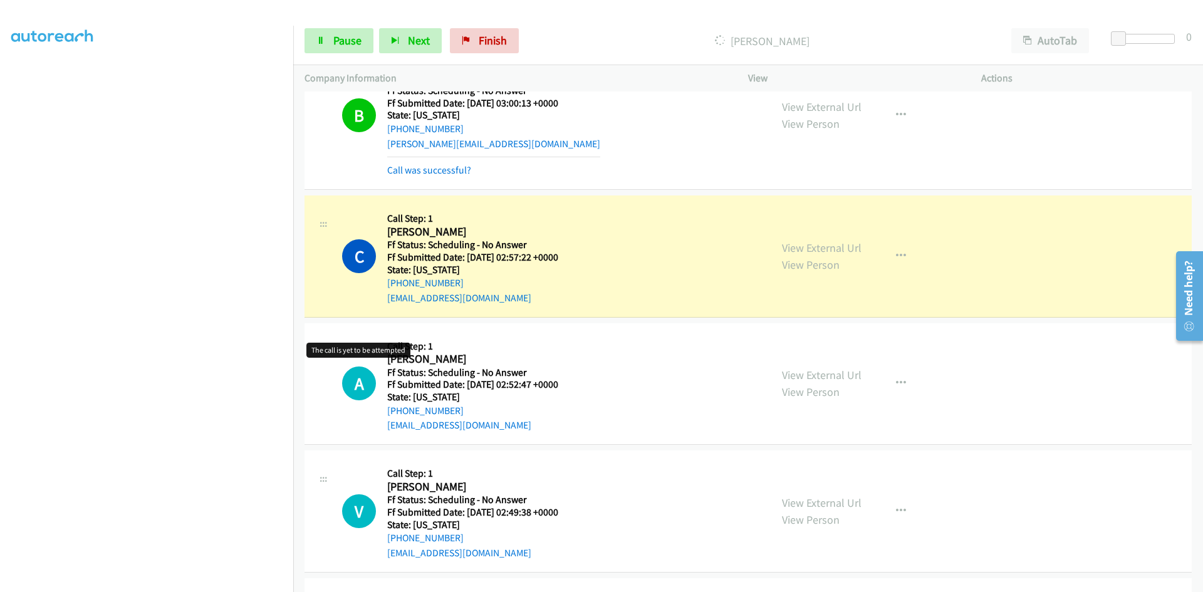
scroll to position [5389, 0]
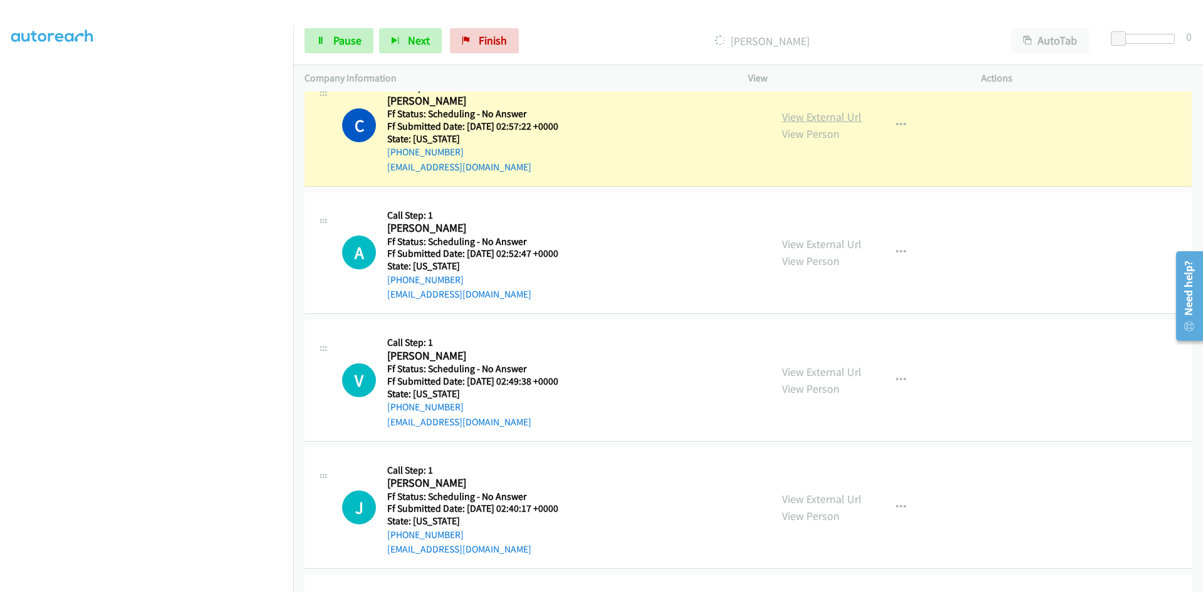
click at [802, 116] on link "View External Url" at bounding box center [822, 117] width 80 height 14
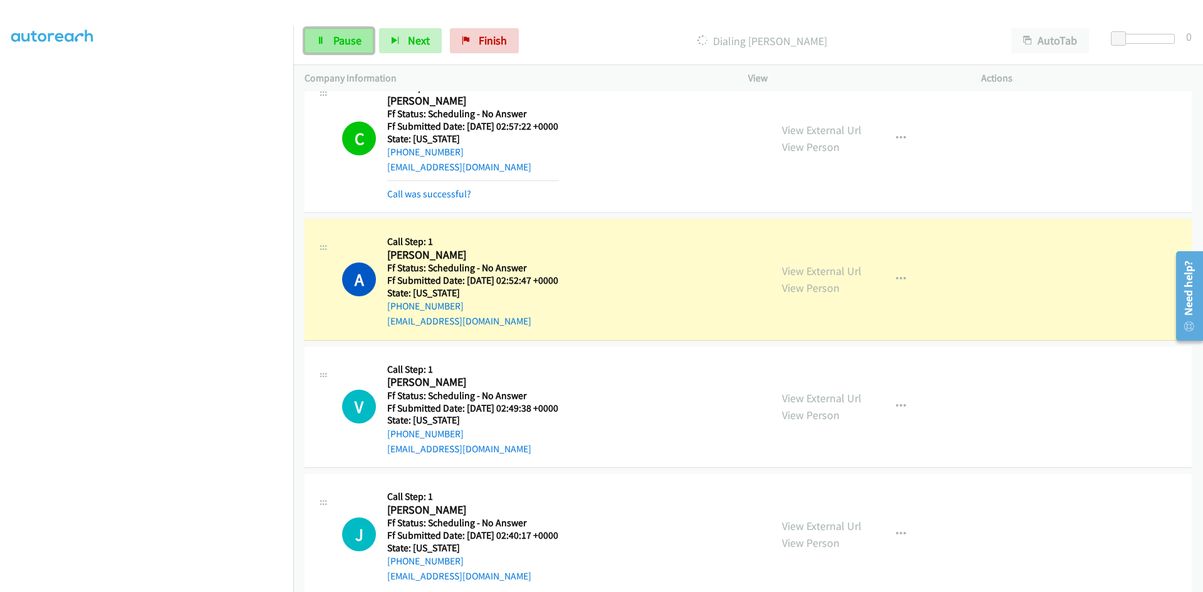
click at [338, 43] on span "Pause" at bounding box center [347, 40] width 28 height 14
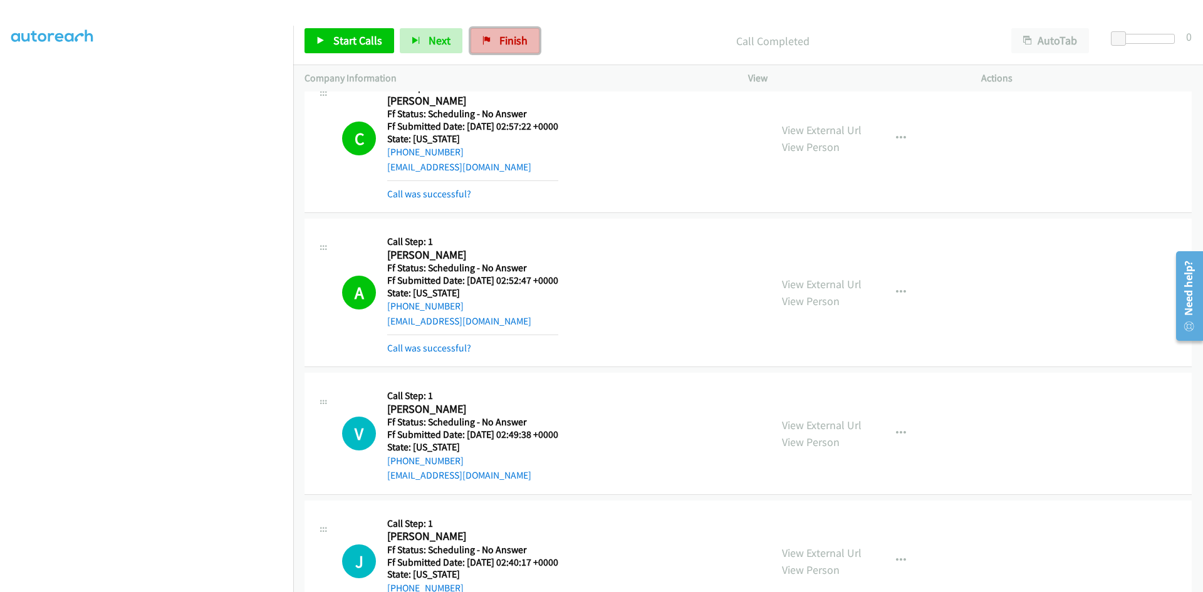
click at [506, 40] on span "Finish" at bounding box center [513, 40] width 28 height 14
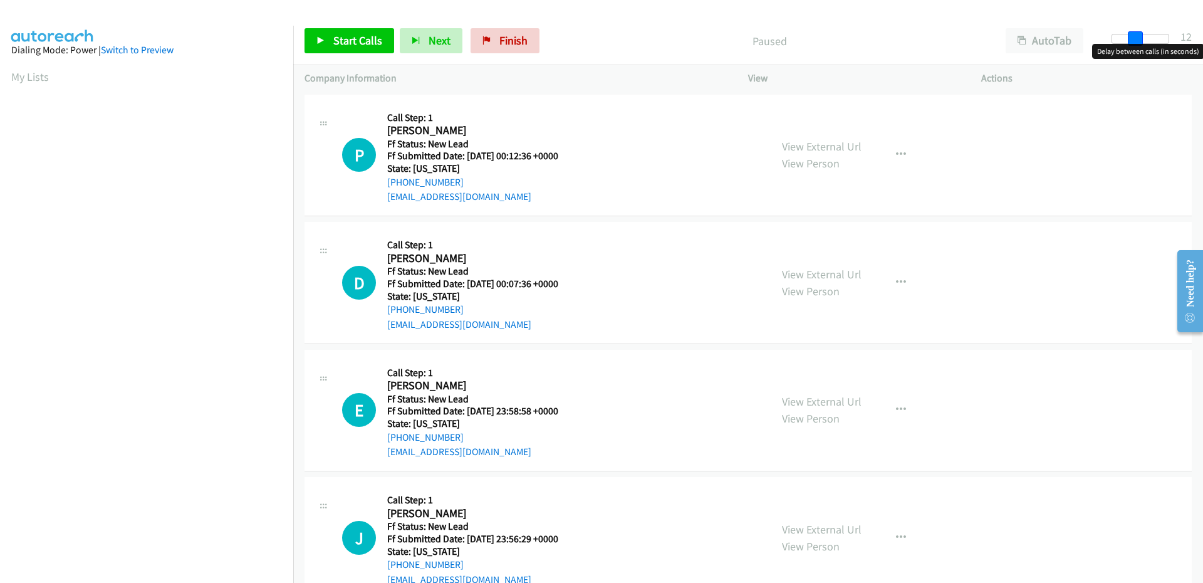
drag, startPoint x: 1116, startPoint y: 41, endPoint x: 1139, endPoint y: 39, distance: 23.3
click at [1139, 39] on span at bounding box center [1135, 38] width 15 height 15
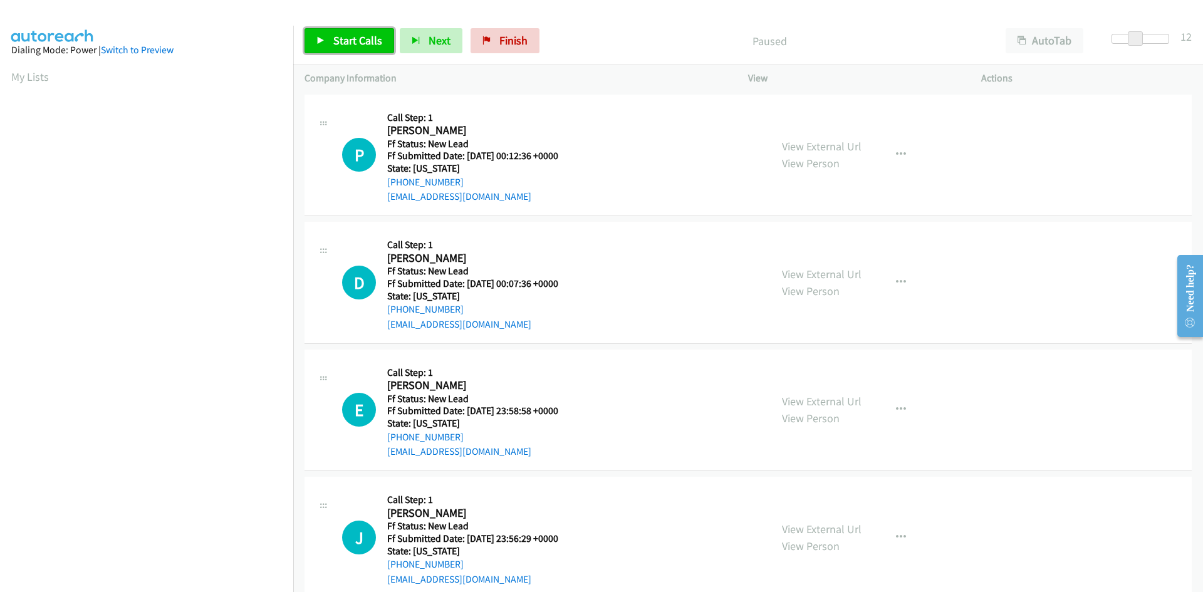
click at [365, 38] on span "Start Calls" at bounding box center [357, 40] width 49 height 14
click at [810, 142] on link "View External Url" at bounding box center [822, 146] width 80 height 14
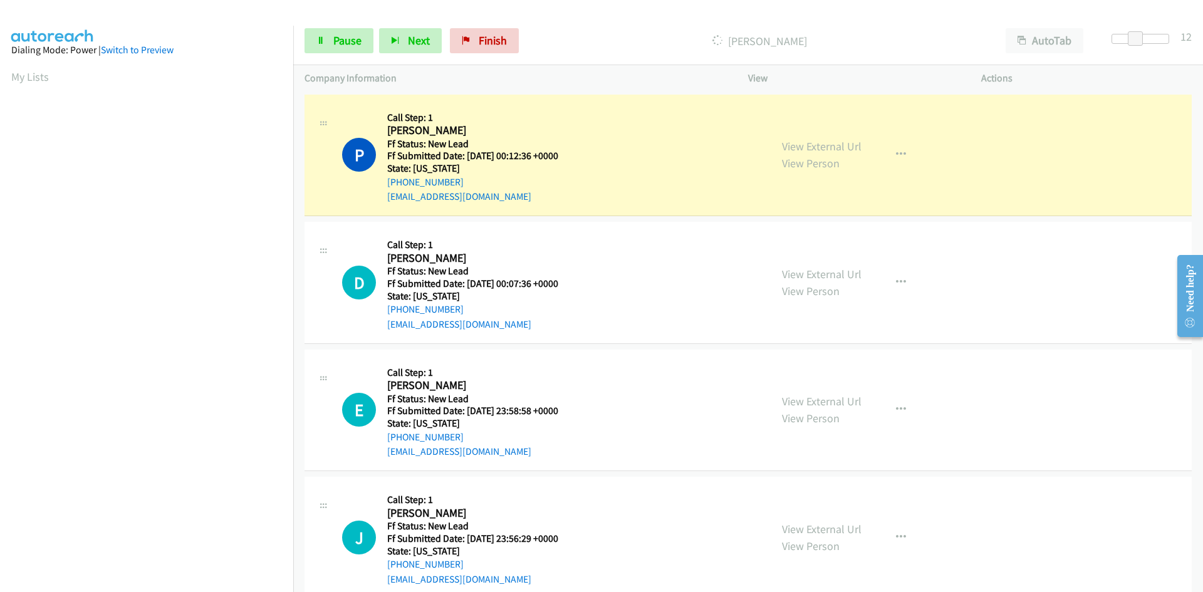
scroll to position [110, 0]
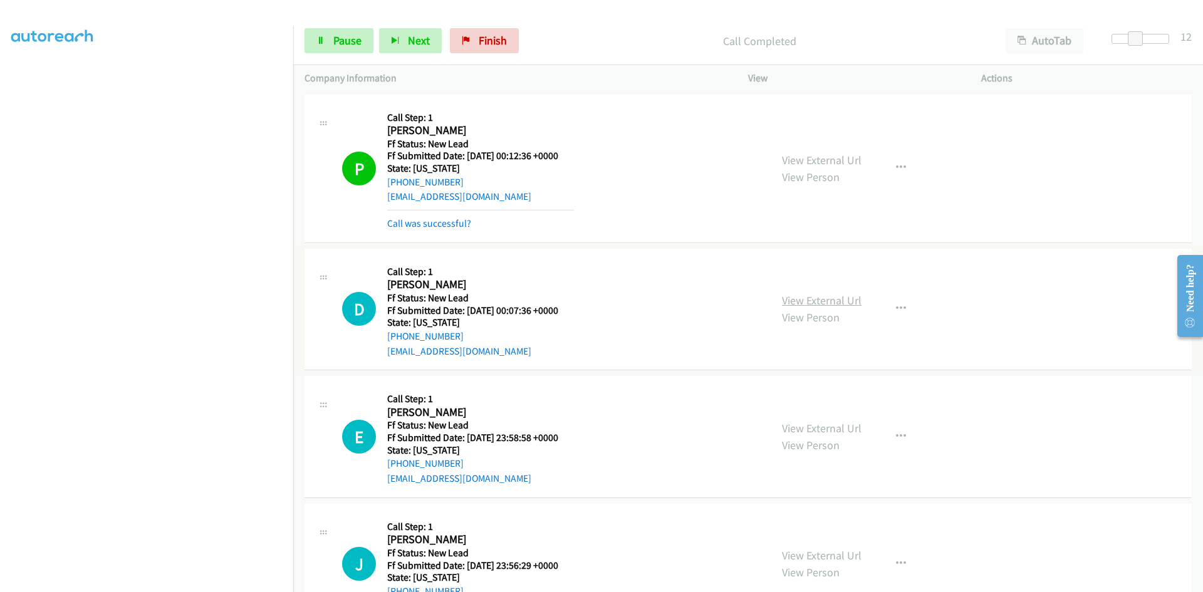
click at [808, 301] on link "View External Url" at bounding box center [822, 300] width 80 height 14
click at [818, 429] on link "View External Url" at bounding box center [822, 428] width 80 height 14
click at [804, 553] on link "View External Url" at bounding box center [822, 555] width 80 height 14
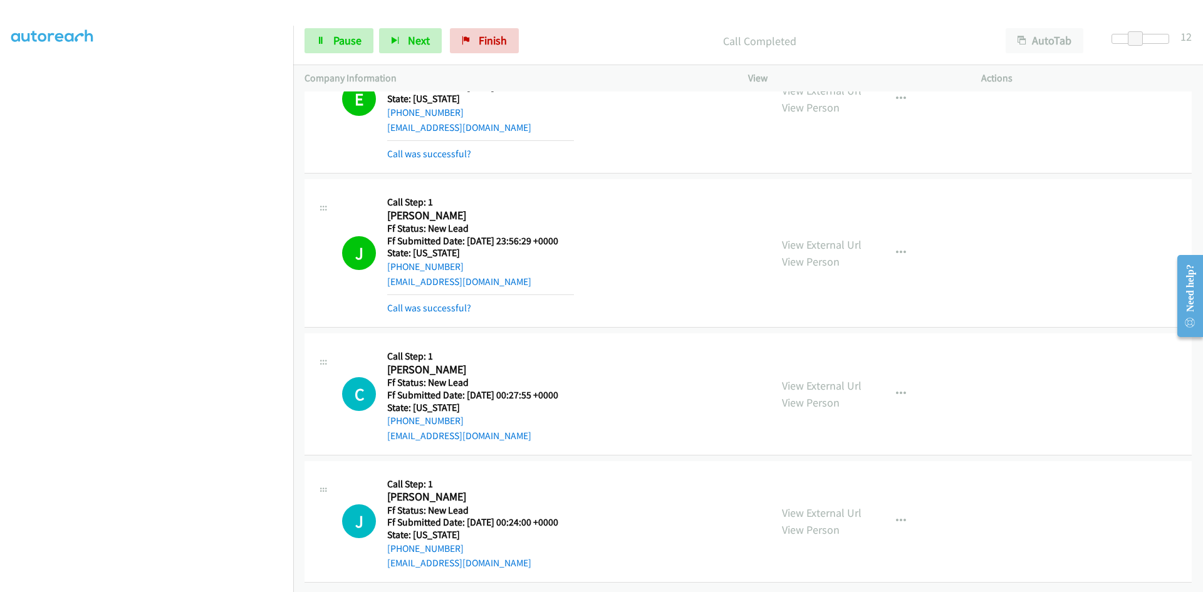
scroll to position [387, 0]
click at [831, 379] on link "View External Url" at bounding box center [822, 386] width 80 height 14
click at [820, 506] on link "View External Url" at bounding box center [822, 513] width 80 height 14
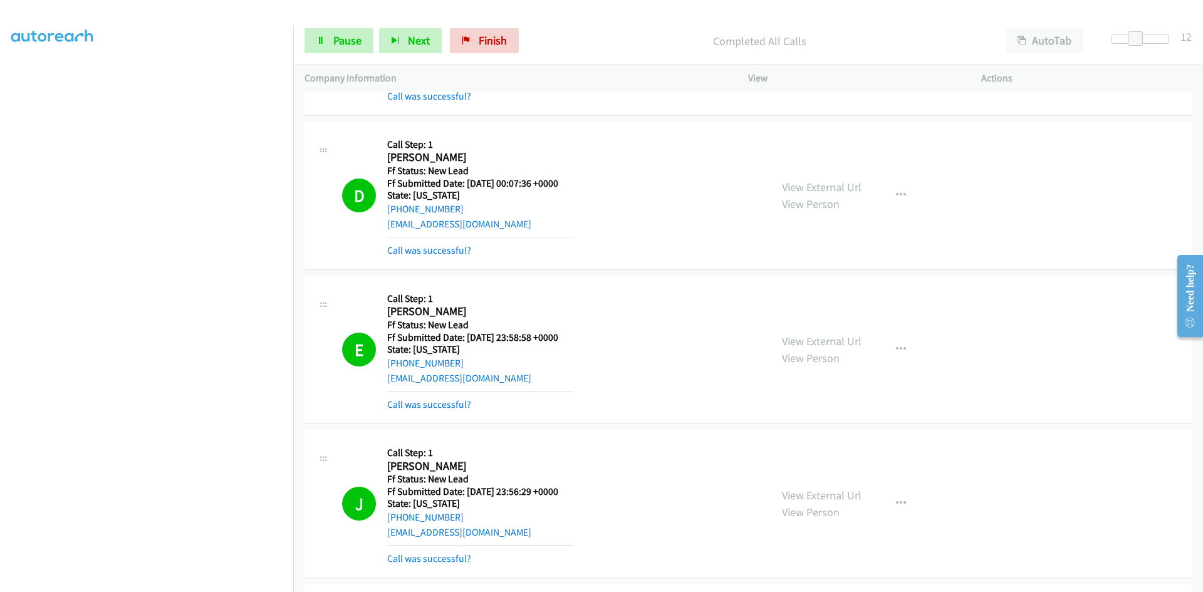
scroll to position [0, 0]
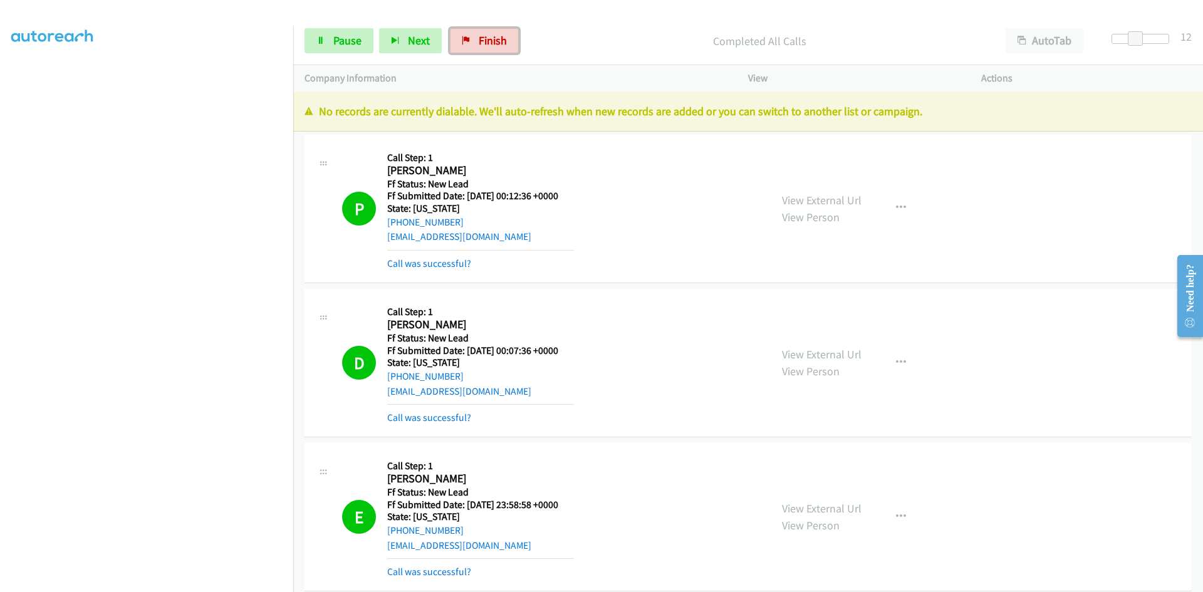
drag, startPoint x: 469, startPoint y: 44, endPoint x: 658, endPoint y: 76, distance: 191.3
click at [470, 44] on link "Finish" at bounding box center [484, 40] width 69 height 25
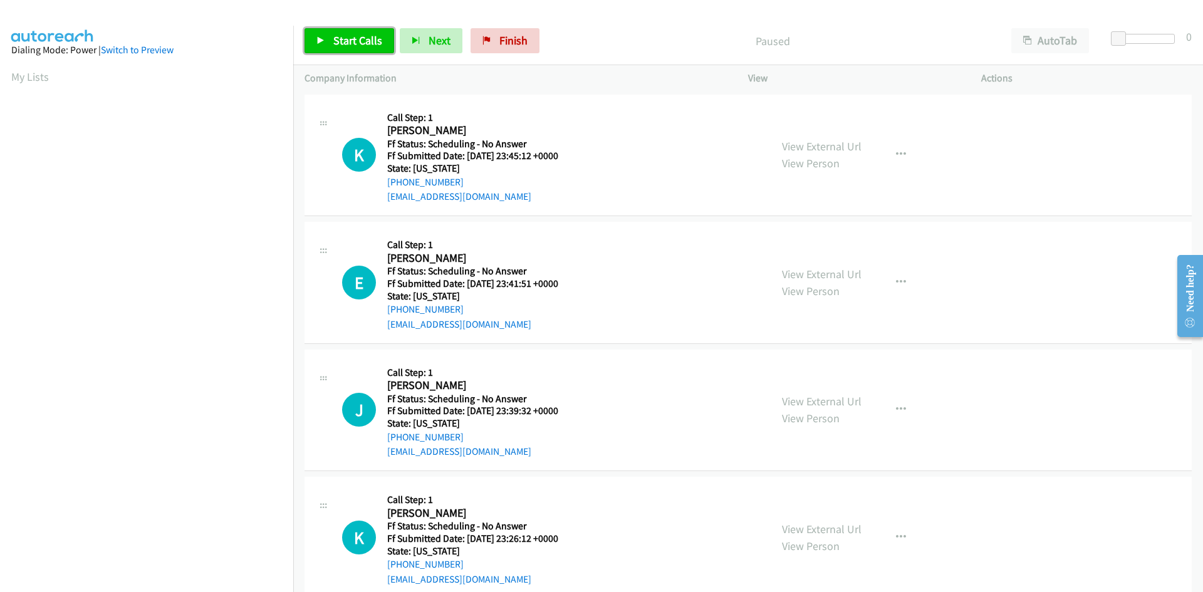
click at [352, 41] on span "Start Calls" at bounding box center [357, 40] width 49 height 14
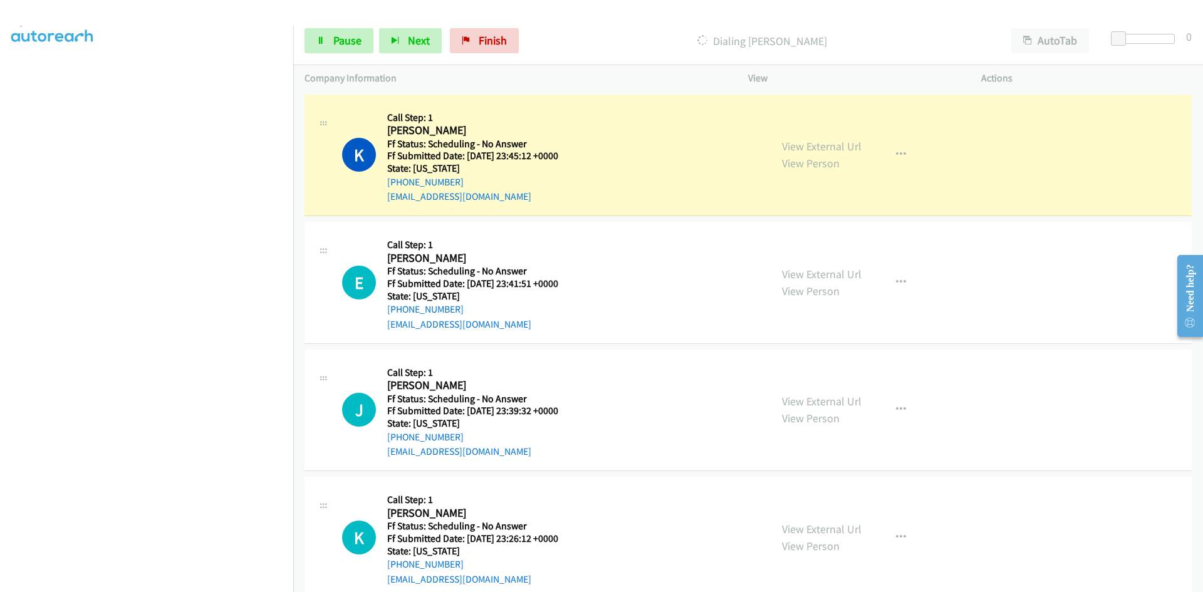
scroll to position [110, 0]
click at [802, 142] on link "View External Url" at bounding box center [822, 146] width 80 height 14
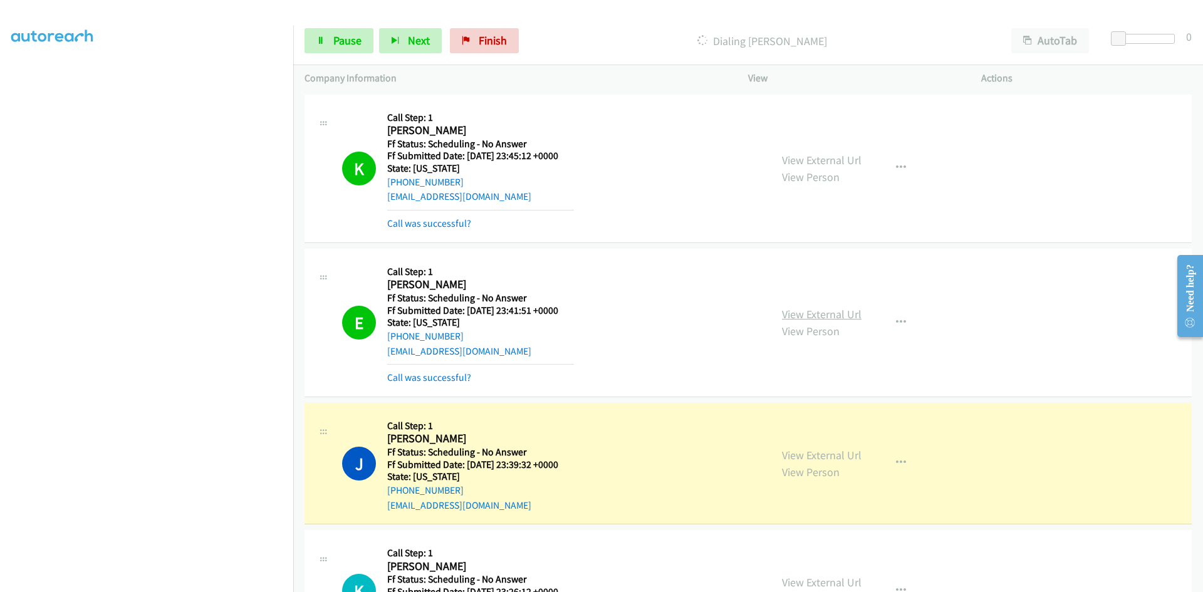
click at [855, 315] on link "View External Url" at bounding box center [822, 314] width 80 height 14
click at [340, 41] on span "Pause" at bounding box center [347, 40] width 28 height 14
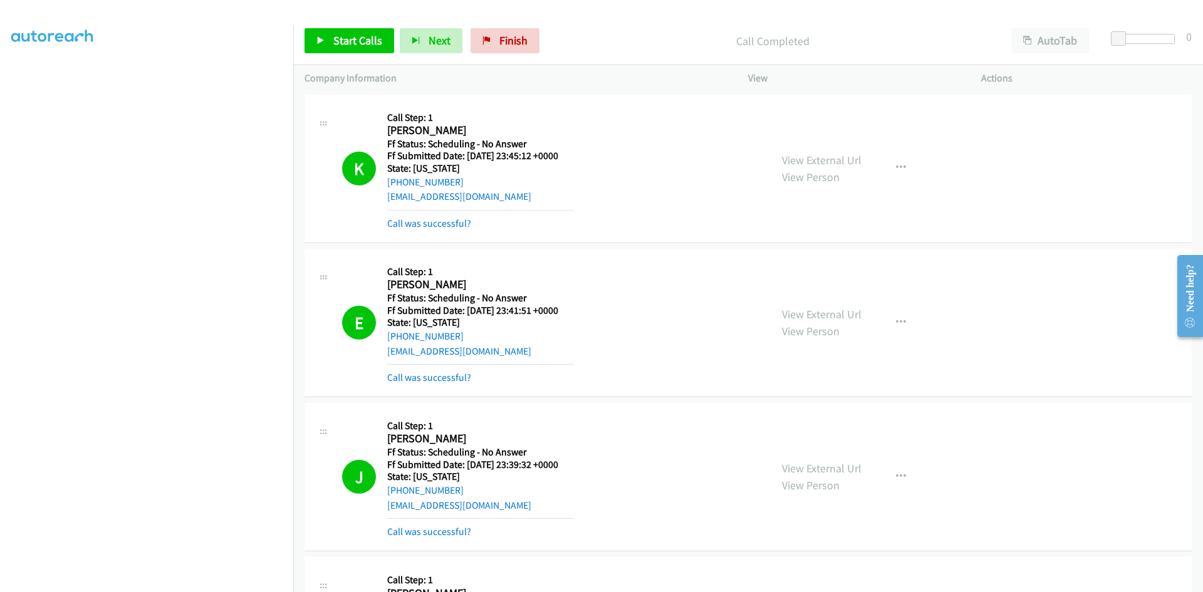
click at [354, 23] on div "Start Calls Pause Next Finish Call Completed AutoTab AutoTab 0" at bounding box center [748, 41] width 910 height 48
click at [348, 47] on span "Start Calls" at bounding box center [357, 40] width 49 height 14
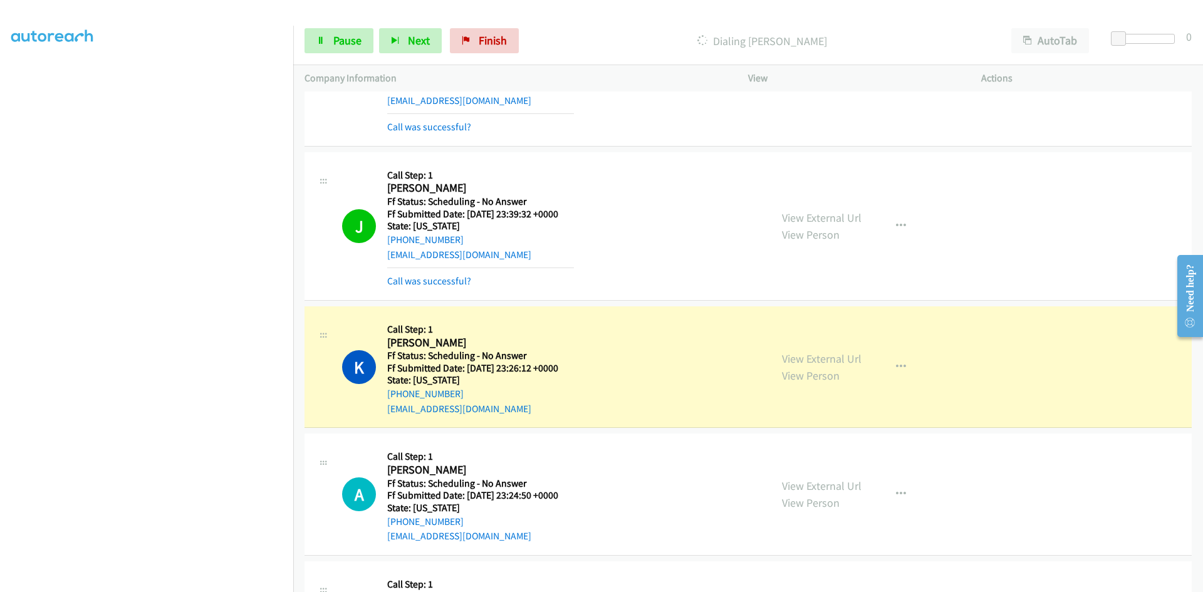
scroll to position [313, 0]
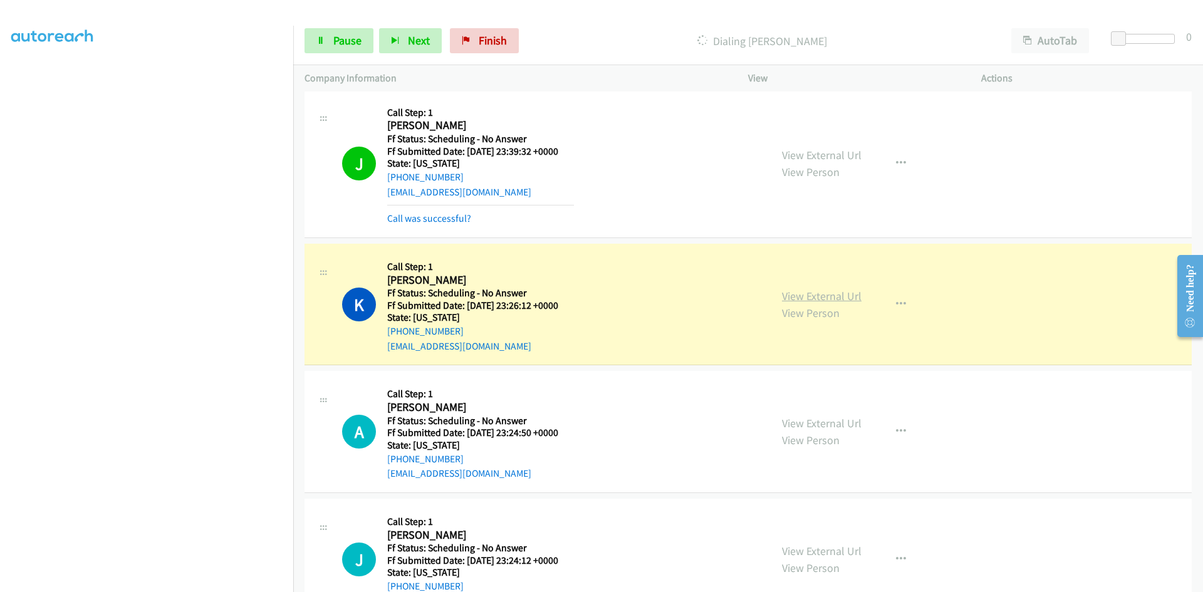
click at [850, 298] on link "View External Url" at bounding box center [822, 296] width 80 height 14
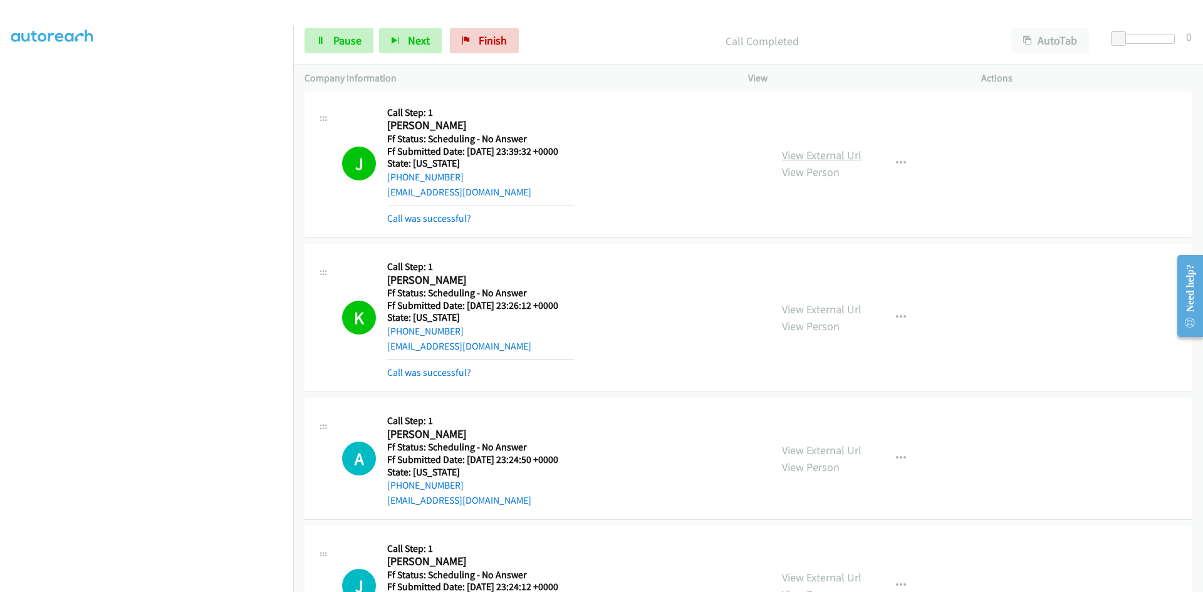
click at [782, 158] on link "View External Url" at bounding box center [822, 155] width 80 height 14
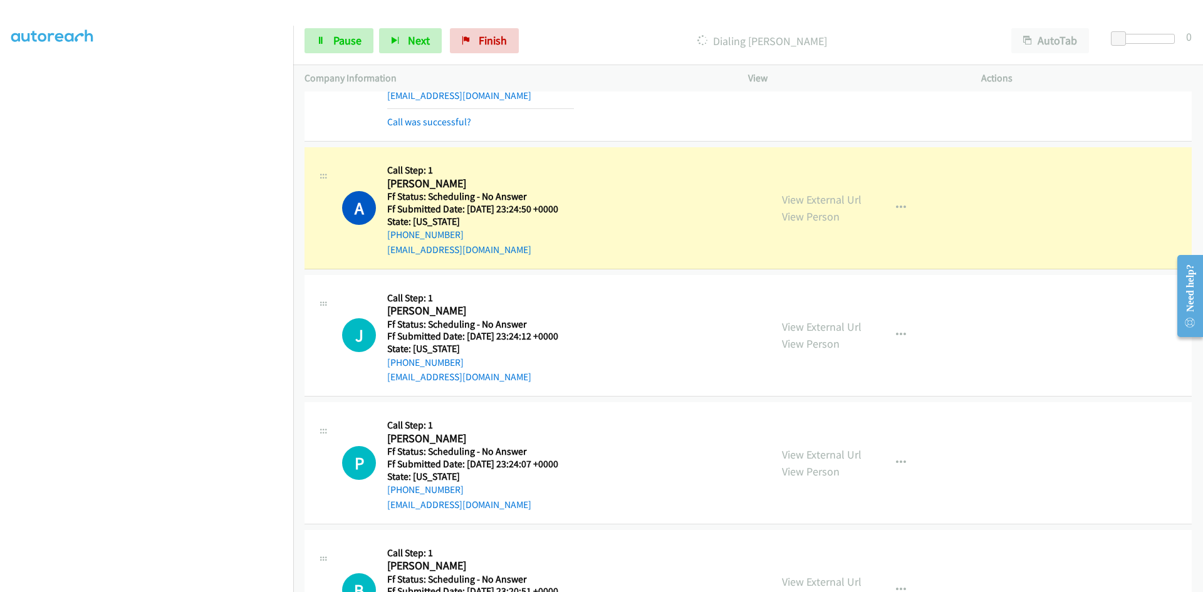
scroll to position [627, 0]
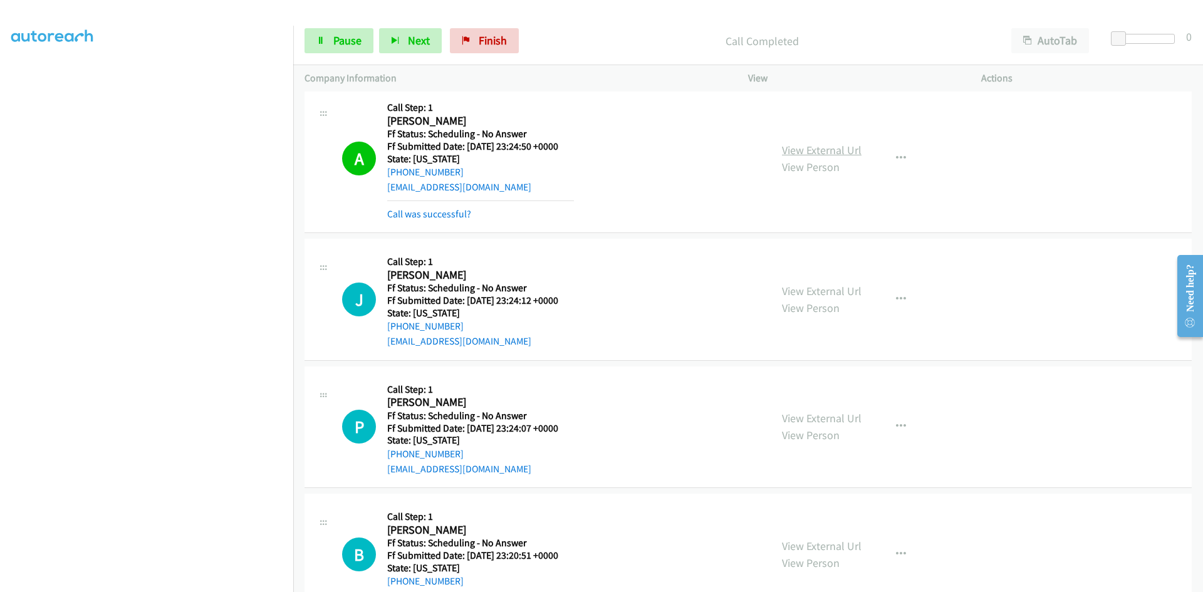
click at [839, 155] on link "View External Url" at bounding box center [822, 150] width 80 height 14
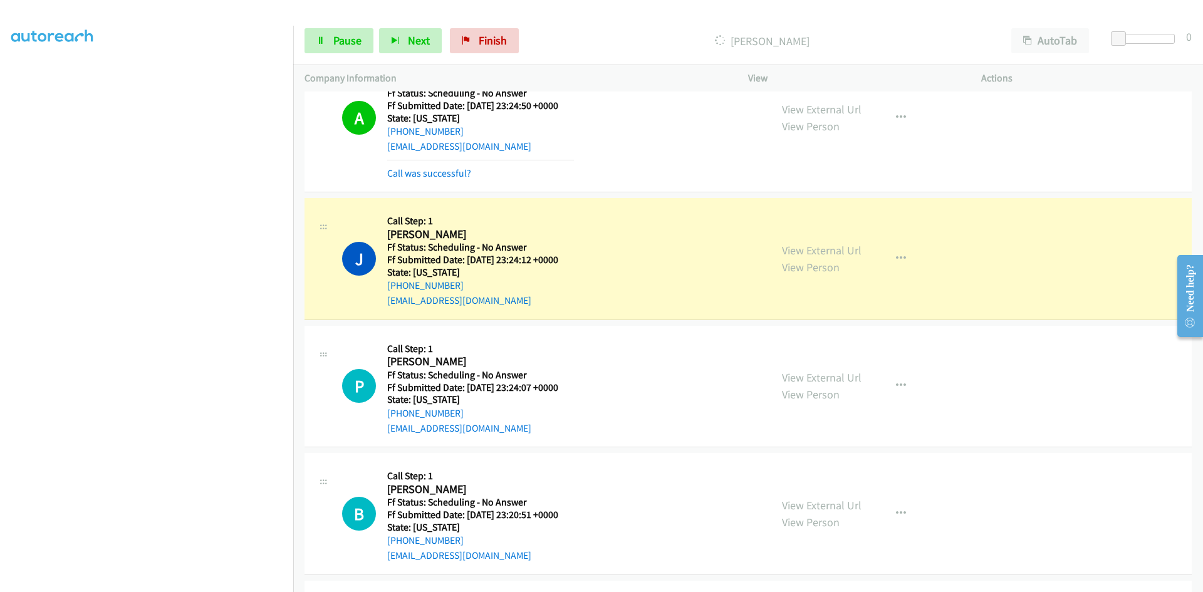
scroll to position [752, 0]
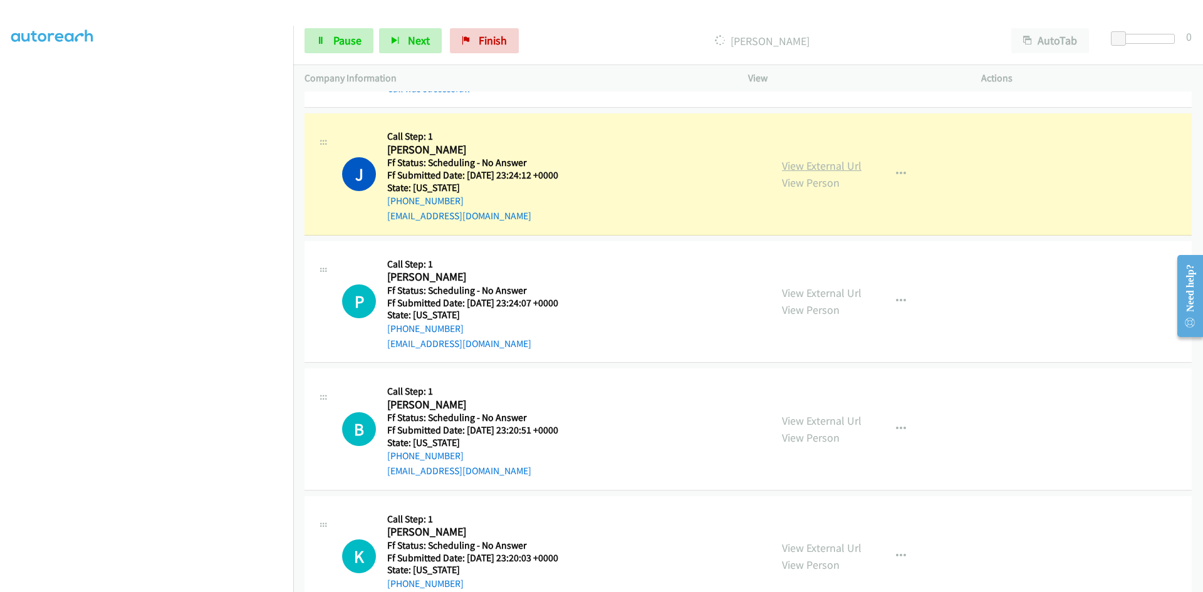
click at [798, 164] on link "View External Url" at bounding box center [822, 166] width 80 height 14
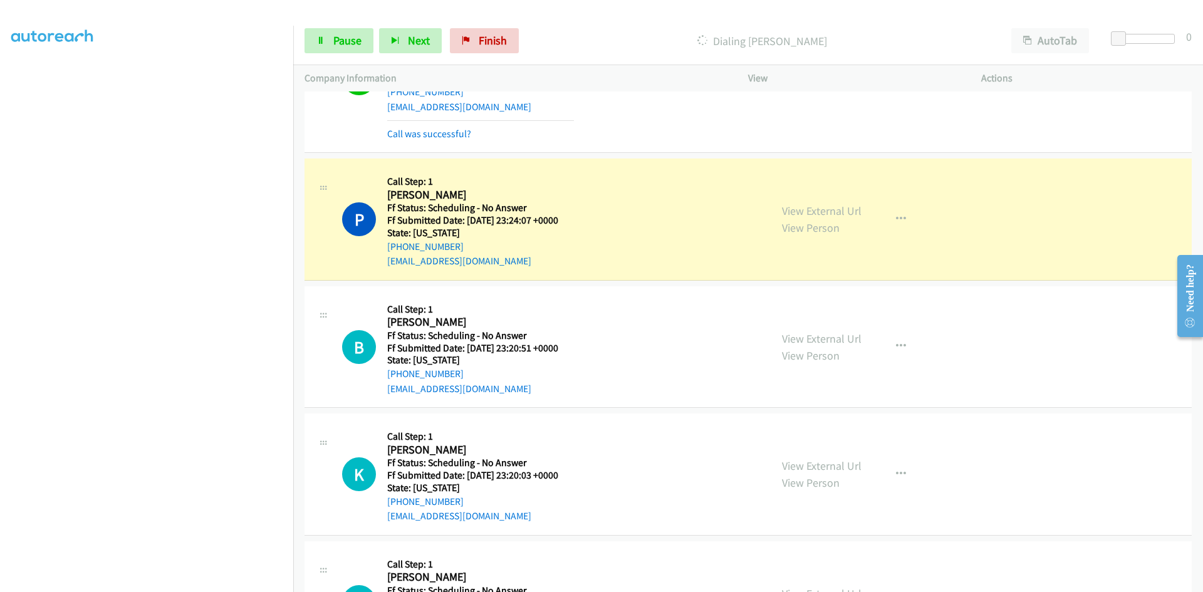
scroll to position [940, 0]
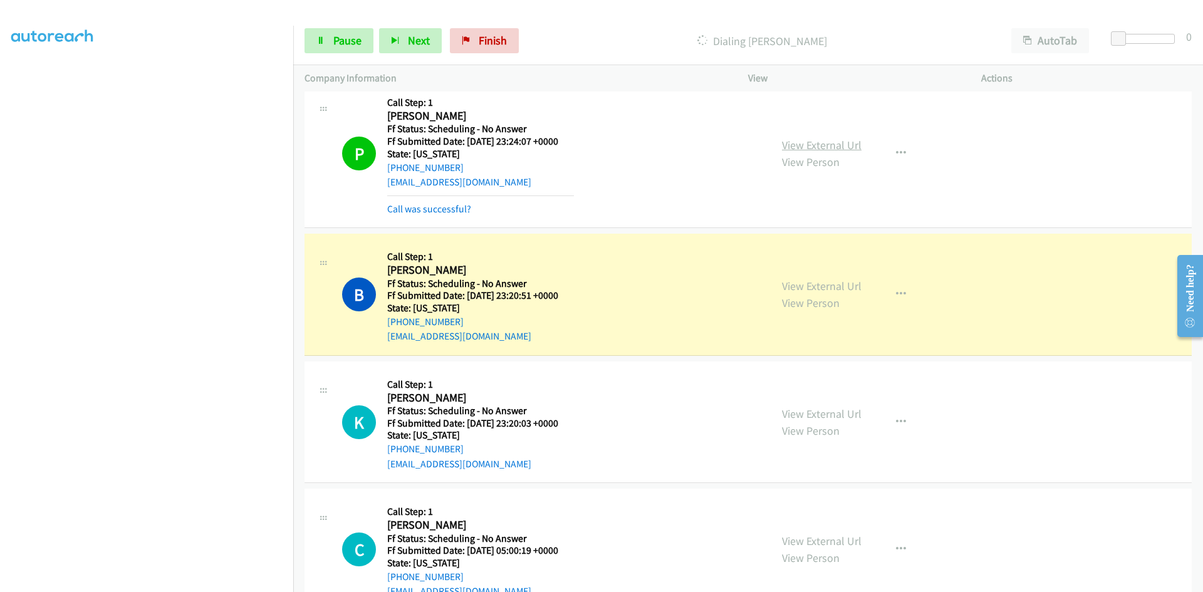
click at [841, 148] on link "View External Url" at bounding box center [822, 145] width 80 height 14
click at [815, 283] on link "View External Url" at bounding box center [822, 286] width 80 height 14
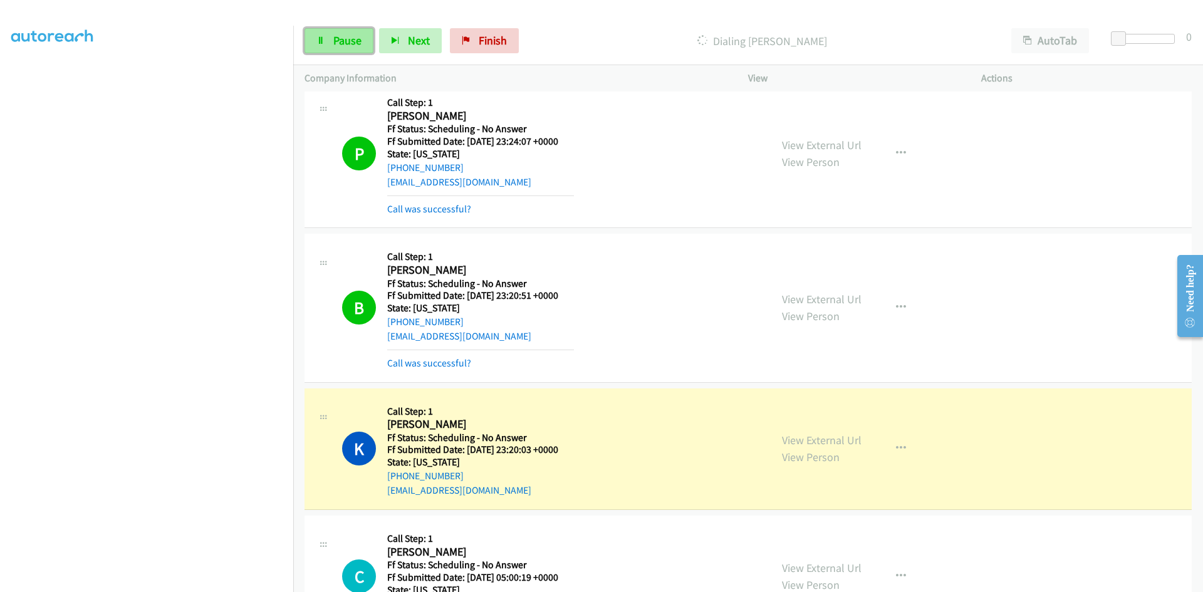
click at [353, 34] on span "Pause" at bounding box center [347, 40] width 28 height 14
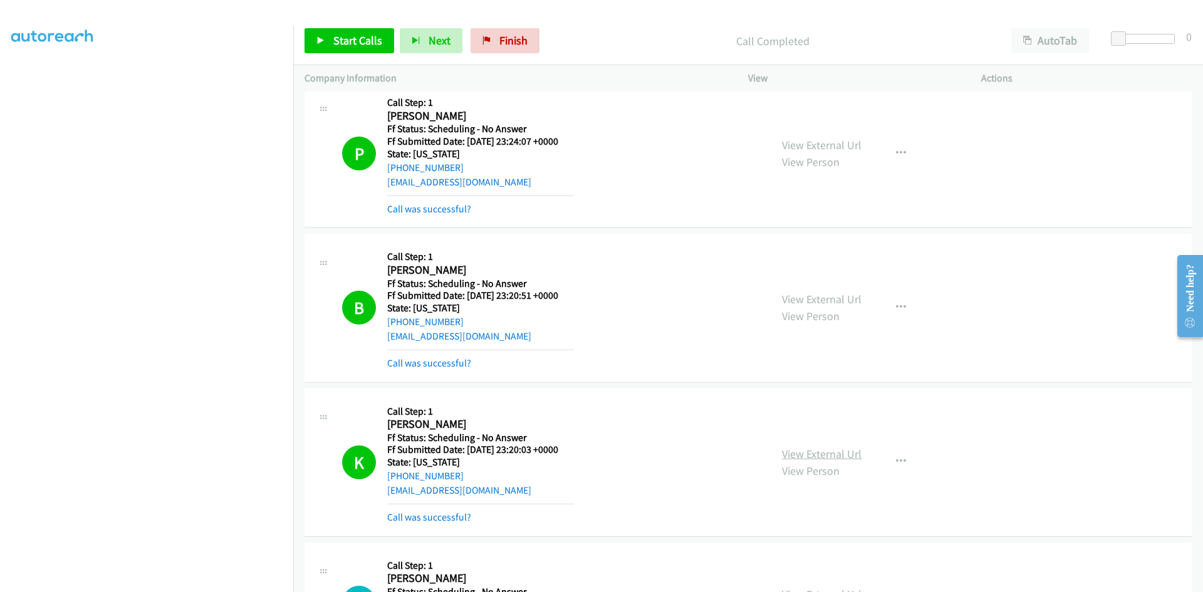
click at [826, 455] on link "View External Url" at bounding box center [822, 454] width 80 height 14
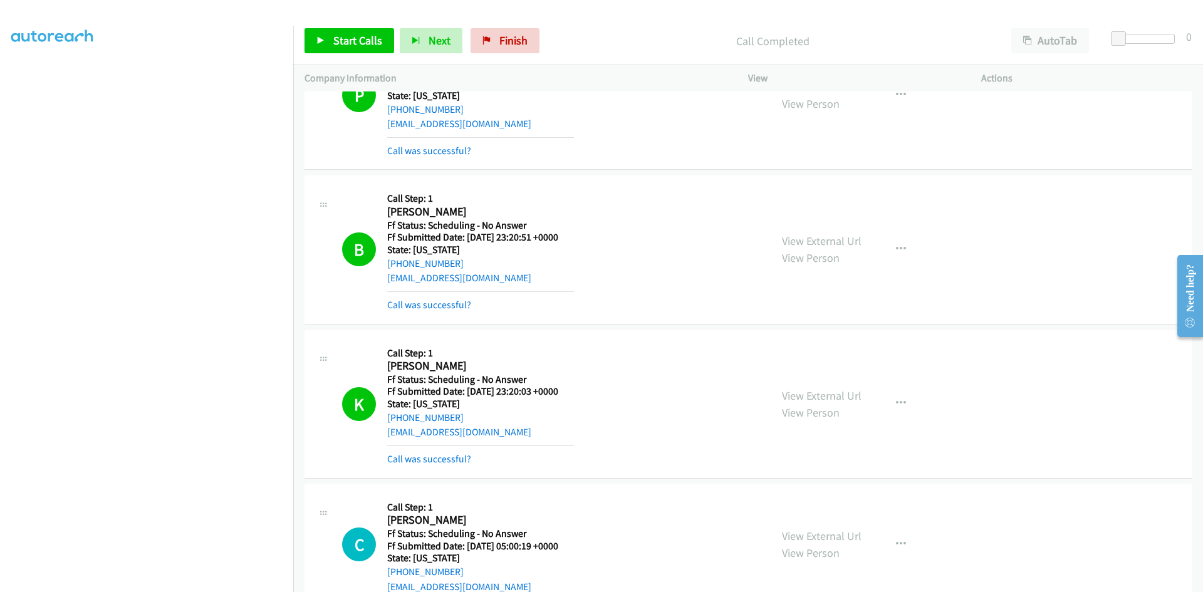
scroll to position [1065, 0]
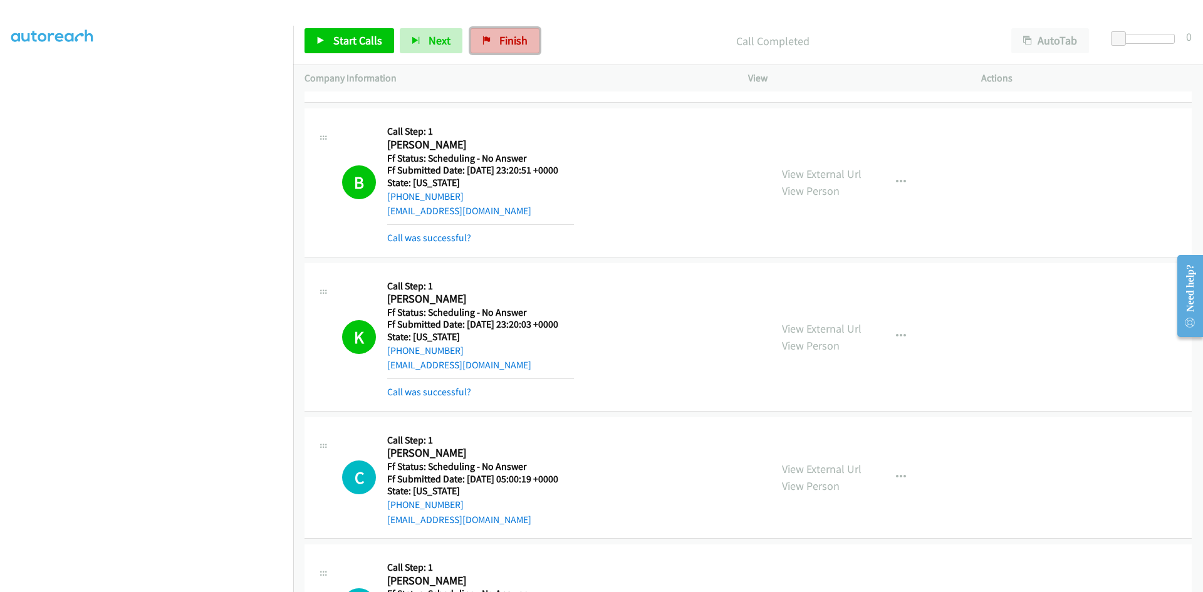
click at [511, 39] on span "Finish" at bounding box center [513, 40] width 28 height 14
